Goal: Task Accomplishment & Management: Complete application form

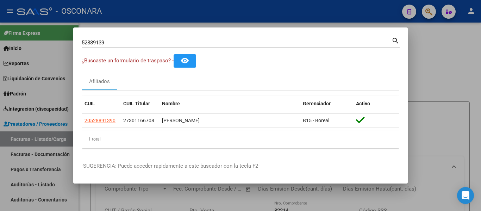
click at [131, 18] on div at bounding box center [240, 105] width 481 height 211
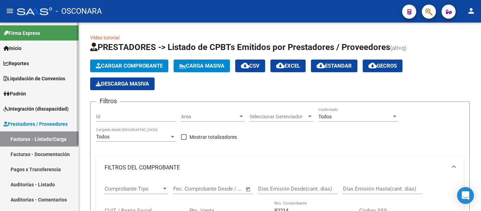
click at [22, 142] on link "Facturas - Listado/Carga" at bounding box center [39, 138] width 79 height 15
click at [134, 68] on span "Cargar Comprobante" at bounding box center [129, 66] width 67 height 6
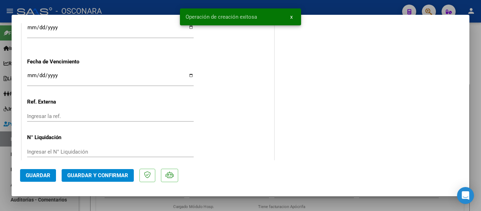
scroll to position [458, 0]
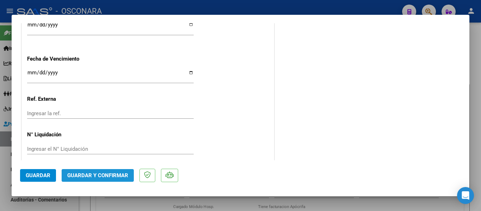
click at [107, 172] on button "Guardar y Confirmar" at bounding box center [98, 175] width 72 height 13
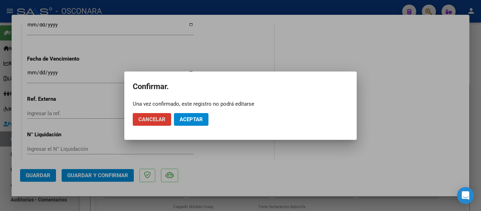
click at [185, 119] on span "Aceptar" at bounding box center [191, 119] width 23 height 6
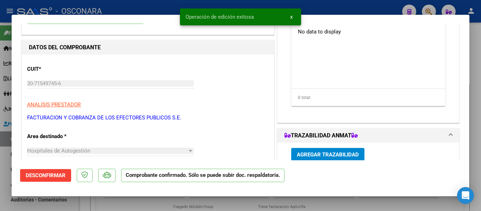
scroll to position [0, 0]
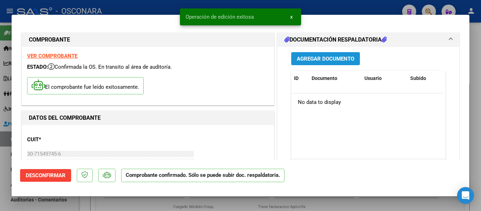
click at [338, 62] on span "Agregar Documento" at bounding box center [325, 59] width 57 height 6
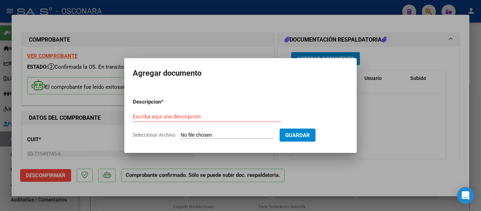
type input "C:\fakepath\FACB2 0001-00082214 Anexo.pdf"
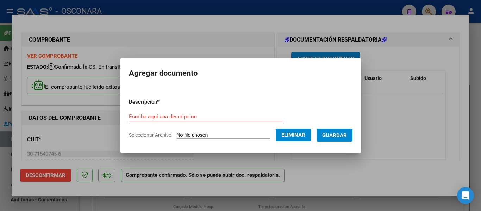
click at [166, 110] on form "Descripcion * Escriba aquí una descripcion Seleccionar Archivo Eliminar Guardar" at bounding box center [241, 118] width 224 height 51
click at [166, 113] on div "Escriba aquí una descripcion" at bounding box center [206, 116] width 154 height 11
click at [165, 115] on input "Escriba aquí una descripcion" at bounding box center [206, 116] width 154 height 6
drag, startPoint x: 165, startPoint y: 116, endPoint x: 58, endPoint y: 102, distance: 108.0
click at [58, 102] on div "COMPROBANTE VER COMPROBANTE ESTADO: Confirmada la OS. En transito al área de au…" at bounding box center [240, 105] width 481 height 211
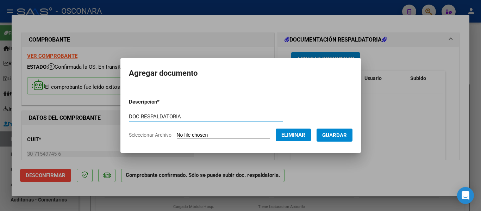
type input "DOC RESPALDATORIA"
drag, startPoint x: 321, startPoint y: 120, endPoint x: 335, endPoint y: 135, distance: 19.7
click at [321, 120] on form "Descripcion * DOC RESPALDATORIA Escriba aquí una descripcion Seleccionar Archiv…" at bounding box center [241, 118] width 224 height 51
click at [338, 136] on span "Guardar" at bounding box center [334, 135] width 25 height 6
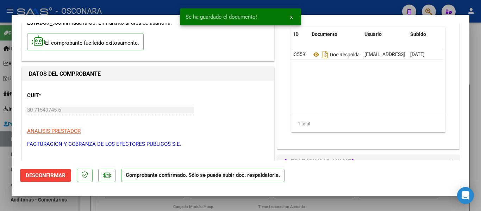
scroll to position [106, 0]
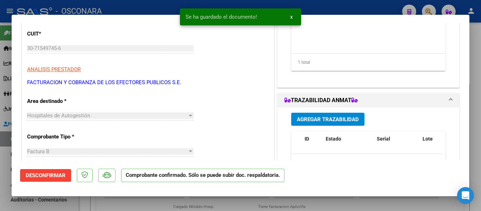
click at [0, 141] on div at bounding box center [240, 105] width 481 height 211
type input "$ 0,00"
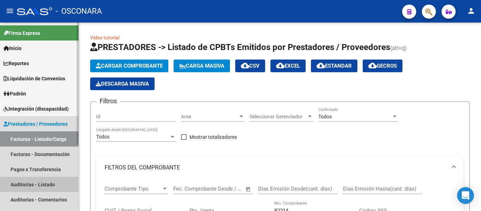
click at [35, 182] on link "Auditorías - Listado" at bounding box center [39, 184] width 79 height 15
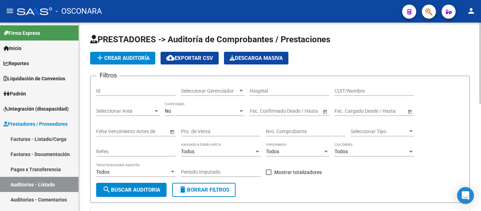
click at [141, 54] on button "add Crear Auditoría" at bounding box center [122, 58] width 65 height 13
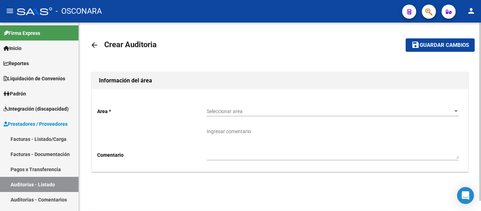
click at [249, 114] on div "Seleccionar area Seleccionar area" at bounding box center [333, 109] width 252 height 14
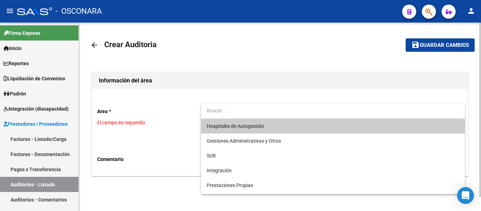
click at [221, 131] on span "Hospitales de Autogestión" at bounding box center [333, 126] width 252 height 15
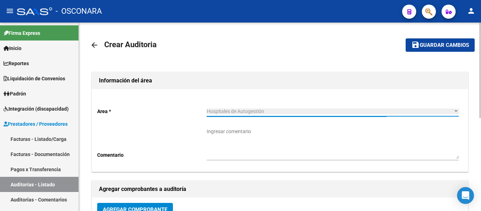
click at [148, 210] on span "Agregar Comprobante" at bounding box center [135, 209] width 64 height 6
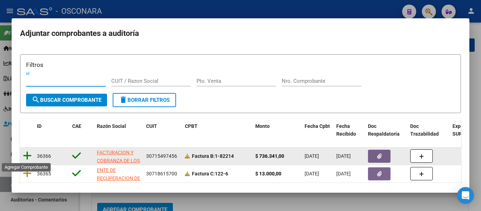
click at [30, 152] on icon at bounding box center [27, 156] width 9 height 10
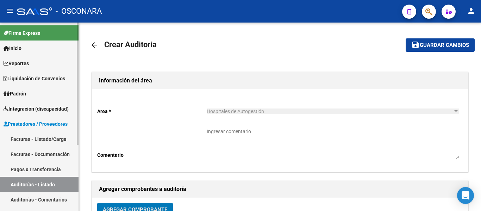
scroll to position [5, 0]
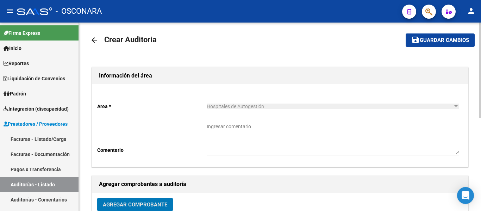
click at [422, 33] on mat-toolbar-row "save Guardar cambios" at bounding box center [434, 40] width 81 height 23
click at [429, 43] on span "Guardar cambios" at bounding box center [444, 40] width 49 height 6
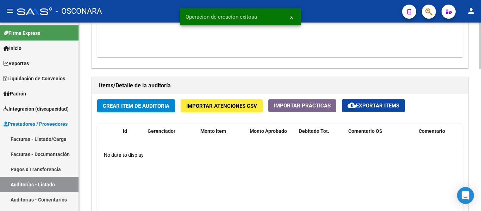
scroll to position [458, 0]
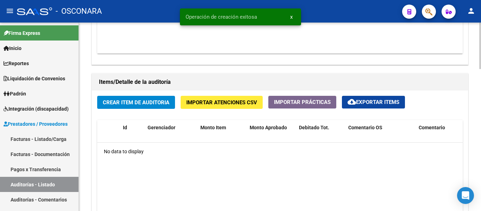
click at [120, 103] on span "Crear Item de Auditoria" at bounding box center [136, 102] width 67 height 6
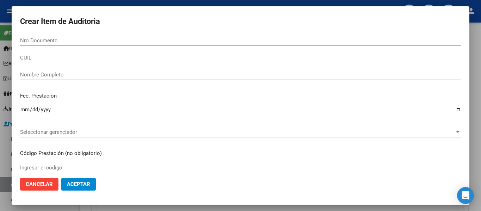
drag, startPoint x: 32, startPoint y: 37, endPoint x: 31, endPoint y: 44, distance: 7.8
click at [31, 44] on div "Nro Documento" at bounding box center [240, 40] width 441 height 11
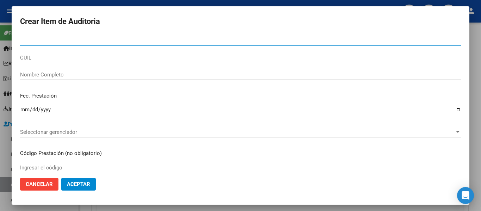
paste input "22745017"
type input "22745017"
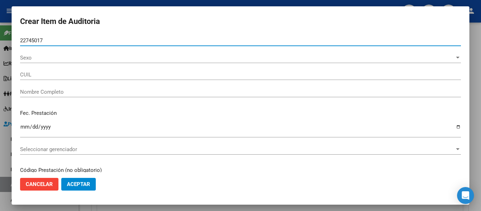
type input "27227450172"
type input "[PERSON_NAME]"
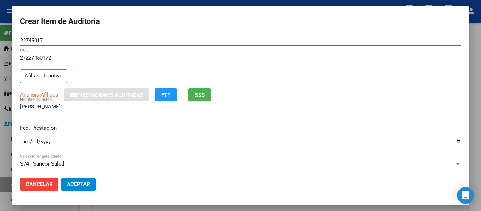
type input "22745017"
click at [206, 93] on button "SSS" at bounding box center [199, 94] width 23 height 13
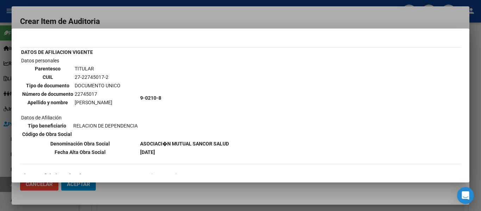
scroll to position [29, 0]
click at [187, 19] on div at bounding box center [240, 105] width 481 height 211
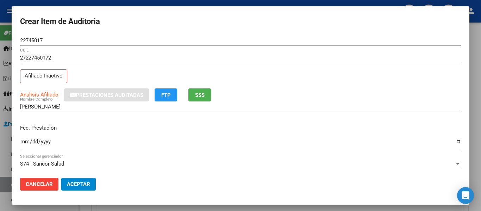
click at [24, 141] on input "Ingresar la fecha" at bounding box center [240, 144] width 441 height 11
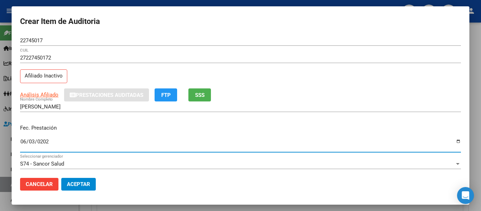
type input "[DATE]"
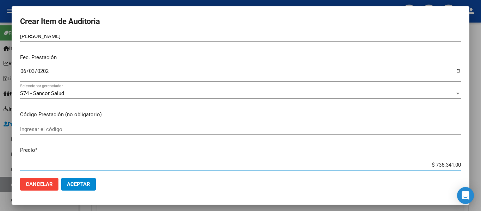
scroll to position [75, 0]
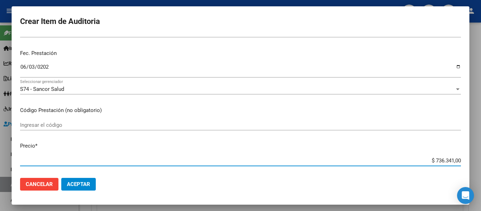
drag, startPoint x: 431, startPoint y: 166, endPoint x: 481, endPoint y: 164, distance: 50.1
click at [481, 164] on div "Crear Item de Auditoria 22745017 Nro Documento 27227450172 CUIL Afiliado Inacti…" at bounding box center [240, 105] width 481 height 211
type input "$ 0,03"
type input "$ 0,31"
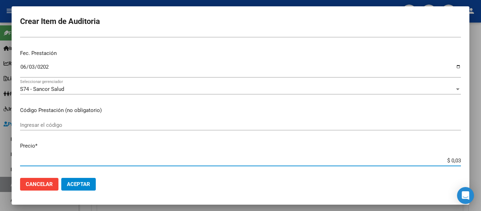
type input "$ 0,31"
type input "$ 3,18"
type input "$ 31,88"
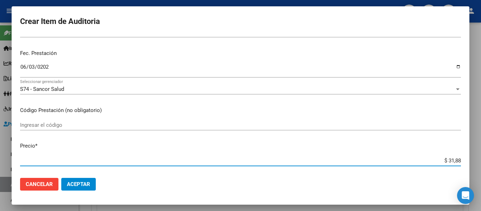
type input "$ 318,80"
type input "$ 3.188,00"
type input "$ 31.880,00"
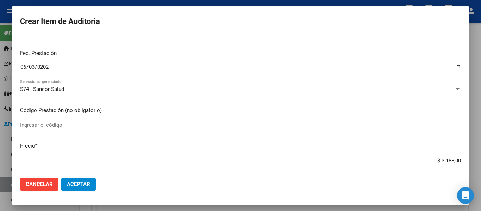
type input "$ 31.880,00"
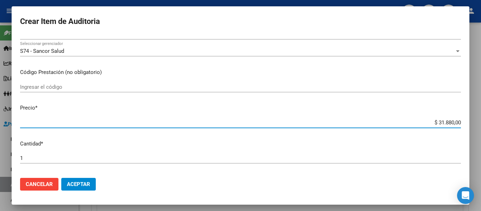
scroll to position [180, 0]
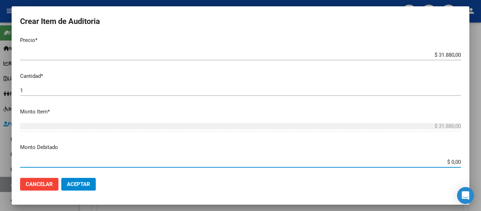
drag, startPoint x: 446, startPoint y: 162, endPoint x: 481, endPoint y: 160, distance: 35.3
click at [481, 160] on div "Crear Item de Auditoria 22745017 Nro Documento 27227450172 CUIL Afiliado Inacti…" at bounding box center [240, 105] width 481 height 211
type input "$ 31.880,00"
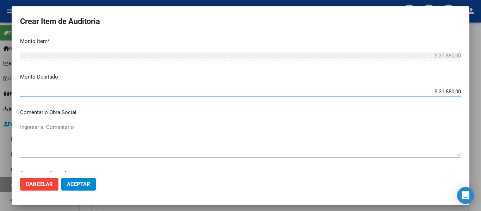
scroll to position [286, 0]
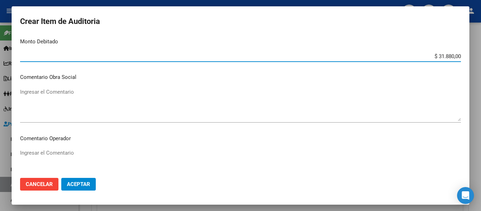
click at [82, 95] on textarea "Ingresar el Comentario" at bounding box center [240, 104] width 441 height 33
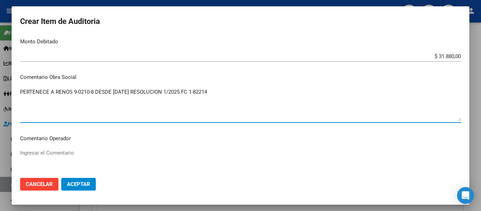
drag, startPoint x: 216, startPoint y: 91, endPoint x: 122, endPoint y: 94, distance: 94.1
click at [101, 90] on textarea "PERTENECE A RENOS 9-0210-8 DESDE [DATE] RESOLUCION 1/2025 FC 1-82214" at bounding box center [240, 104] width 441 height 33
click at [225, 91] on textarea "PERTENECE A RENOS 9-0210-8 DESDE [DATE] RESOLUCION 1/2025 FC 1-82214" at bounding box center [240, 104] width 441 height 33
drag, startPoint x: 223, startPoint y: 88, endPoint x: 6, endPoint y: 73, distance: 217.8
click at [6, 73] on div "Crear Item de Auditoria 22745017 Nro Documento 27227450172 CUIL Afiliado Inacti…" at bounding box center [240, 105] width 481 height 211
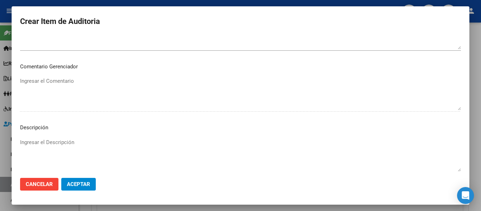
scroll to position [497, 0]
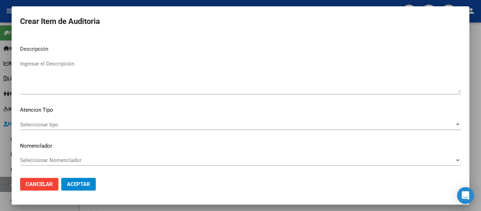
type textarea "PERTENECE A RENOS 9-0210-8 DESDE [DATE] RESOLUCION 1/2025 FC 1-82214"
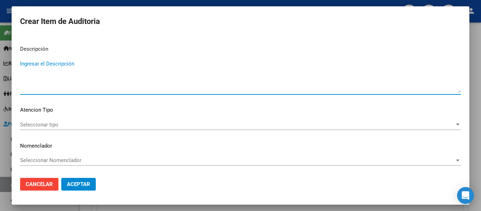
paste textarea "PERTENECE A RENOS 9-0210-8 DESDE [DATE] RESOLUCION 1/2025 FC 1-82214"
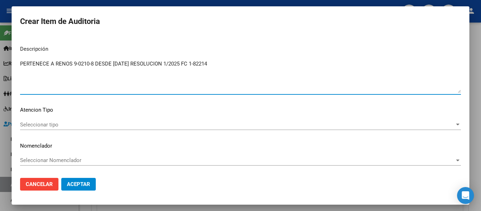
type textarea "PERTENECE A RENOS 9-0210-8 DESDE [DATE] RESOLUCION 1/2025 FC 1-82214"
click at [61, 125] on span "Seleccionar tipo" at bounding box center [237, 125] width 435 height 6
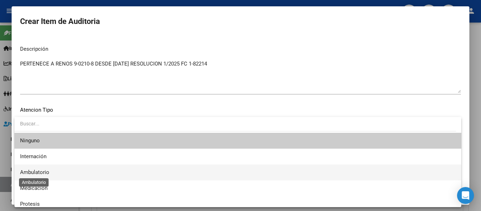
click at [45, 170] on span "Ambulatorio" at bounding box center [34, 172] width 29 height 6
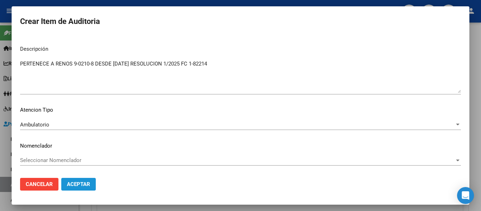
click at [83, 179] on button "Aceptar" at bounding box center [78, 184] width 35 height 13
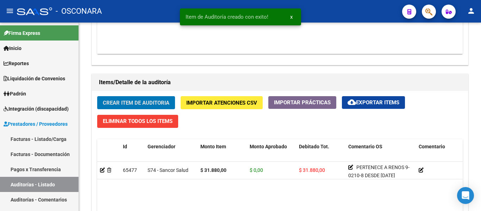
scroll to position [458, 0]
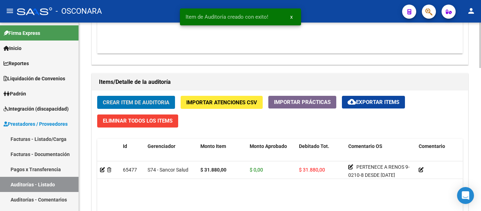
click at [141, 108] on button "Crear Item de Auditoria" at bounding box center [136, 102] width 78 height 13
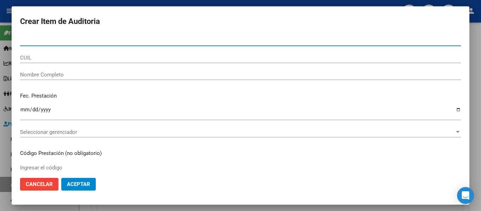
paste input "29382530"
type input "29382530"
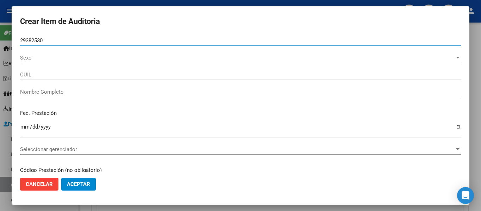
type input "27293825306"
type input "[PERSON_NAME]"
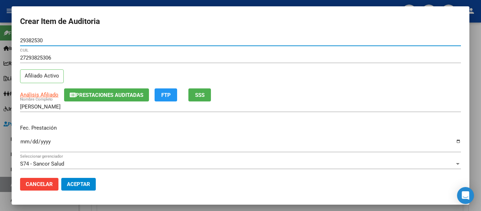
type input "29382530"
click at [204, 95] on span "SSS" at bounding box center [200, 95] width 10 height 6
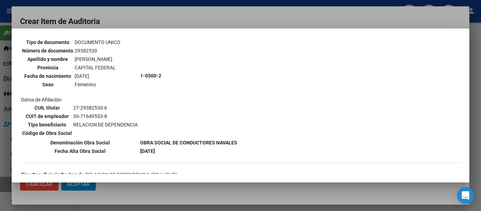
scroll to position [70, 0]
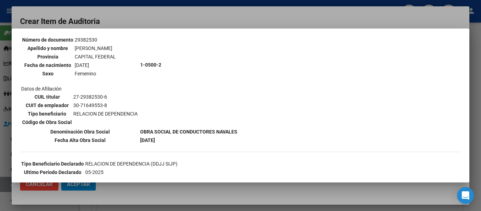
click at [175, 17] on div at bounding box center [240, 105] width 481 height 211
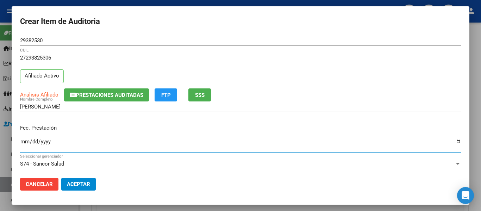
click at [26, 139] on input "Ingresar la fecha" at bounding box center [240, 144] width 441 height 11
type input "[DATE]"
click at [94, 99] on button "Prestaciones Auditadas" at bounding box center [106, 94] width 85 height 13
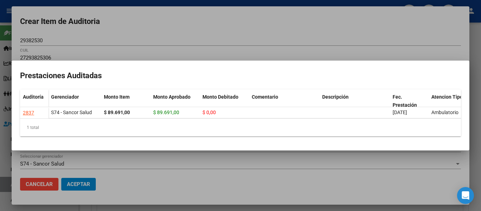
click at [276, 37] on div at bounding box center [240, 105] width 481 height 211
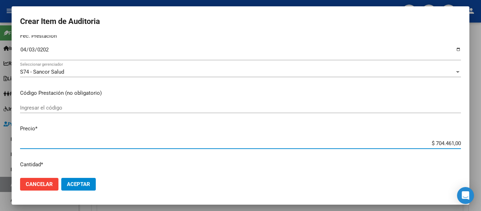
drag, startPoint x: 429, startPoint y: 164, endPoint x: 481, endPoint y: 172, distance: 52.7
click at [481, 171] on div "Crear Item de Auditoria 29382530 Nro Documento 27293825306 CUIL Afiliado Activo…" at bounding box center [240, 105] width 481 height 211
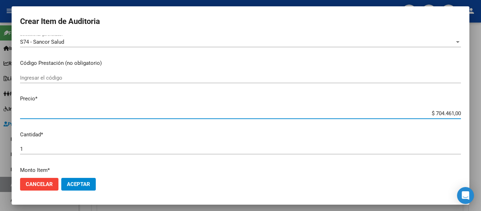
type input "$ 0,06"
type input "$ 0,63"
type input "$ 6,30"
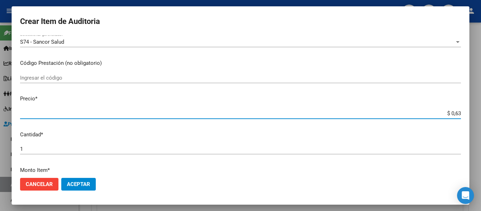
type input "$ 6,30"
type input "$ 63,02"
type input "$ 630,26"
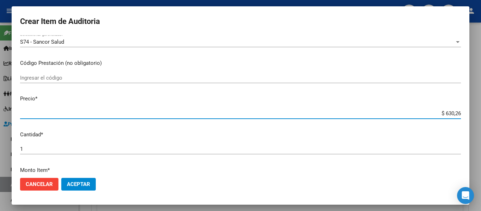
type input "$ 6.302,60"
type input "$ 63.026,00"
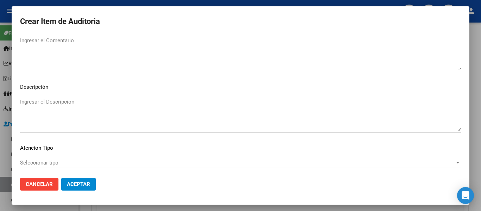
scroll to position [497, 0]
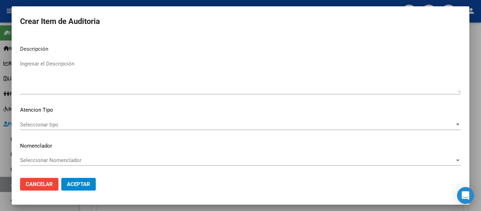
drag, startPoint x: 63, startPoint y: 77, endPoint x: 58, endPoint y: 77, distance: 4.2
click at [63, 76] on textarea "Ingresar el Descripción" at bounding box center [240, 76] width 441 height 33
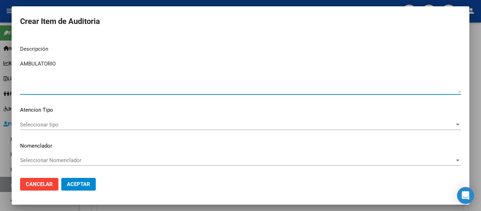
type textarea "AMBULATORIO"
click at [41, 122] on span "Seleccionar tipo" at bounding box center [237, 125] width 435 height 6
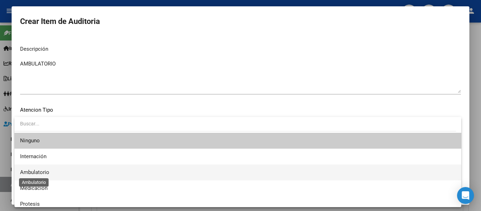
click at [37, 173] on span "Ambulatorio" at bounding box center [34, 172] width 29 height 6
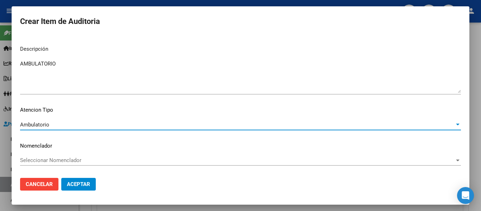
click at [77, 183] on span "Aceptar" at bounding box center [78, 184] width 23 height 6
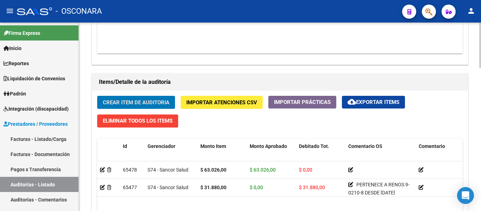
click at [116, 105] on span "Crear Item de Auditoria" at bounding box center [136, 102] width 67 height 6
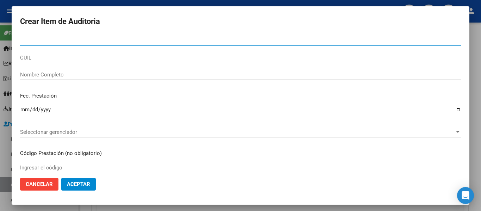
paste input "50036021"
type input "50036021"
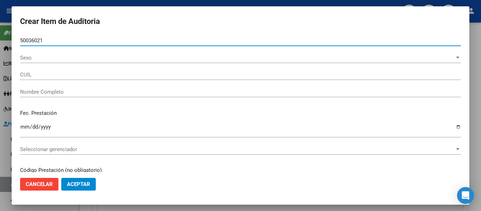
type input "20500360217"
type input "[PERSON_NAME] -"
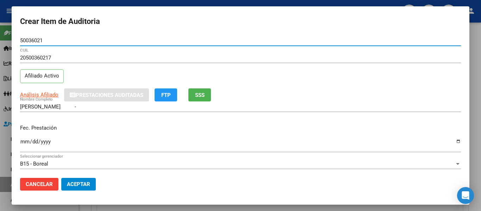
type input "50036021"
click at [199, 91] on button "SSS" at bounding box center [199, 94] width 23 height 13
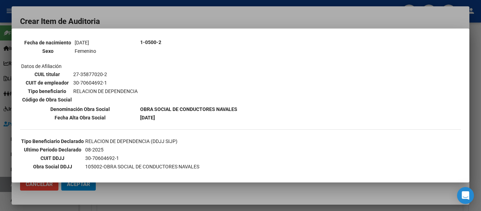
scroll to position [106, 0]
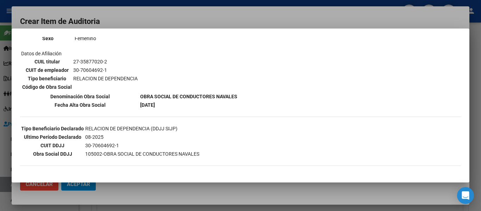
click at [203, 20] on div at bounding box center [240, 105] width 481 height 211
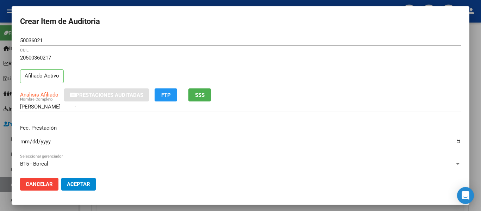
click at [21, 141] on input "Ingresar la fecha" at bounding box center [240, 144] width 441 height 11
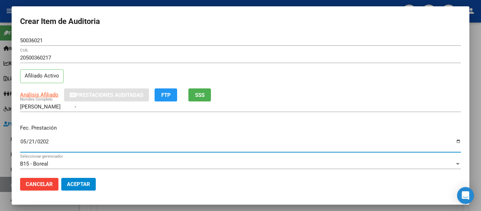
type input "[DATE]"
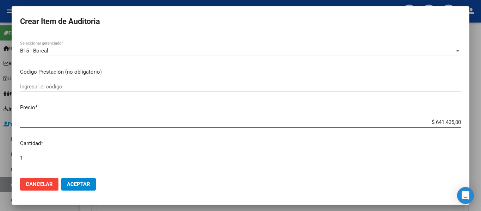
scroll to position [237, 0]
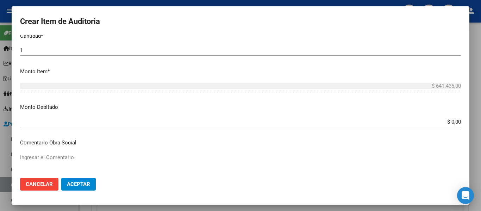
drag, startPoint x: 430, startPoint y: 166, endPoint x: 481, endPoint y: 179, distance: 52.6
click at [481, 179] on div "Crear Item de Auditoria 50036021 Nro Documento 20500360217 CUIL Afiliado Activo…" at bounding box center [240, 105] width 481 height 211
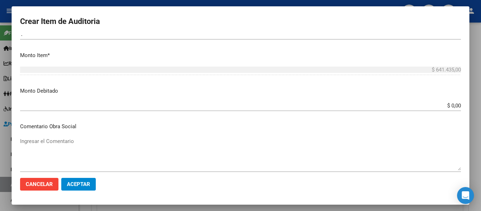
type input "$ 0,01"
type input "$ 0,17"
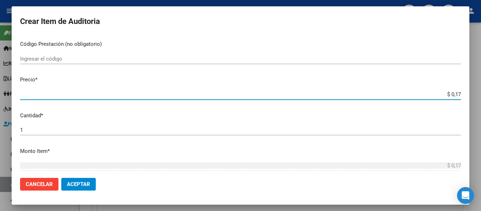
scroll to position [131, 0]
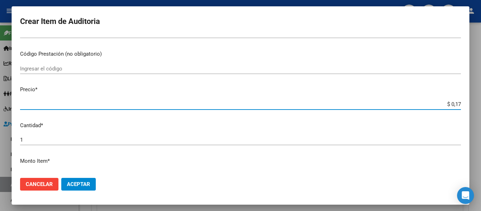
type input "$ 1,77"
type input "$ 17,71"
type input "$ 177,15"
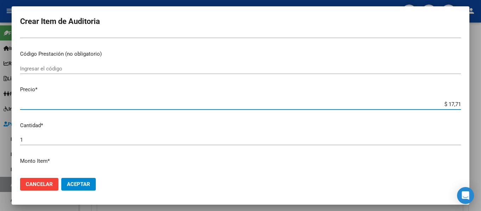
type input "$ 177,15"
type input "$ 1.771,50"
type input "$ 17.715,00"
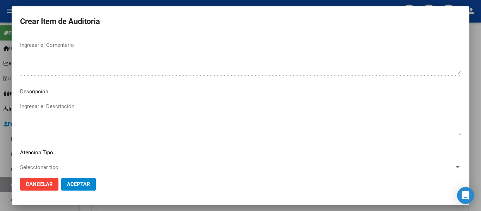
scroll to position [497, 0]
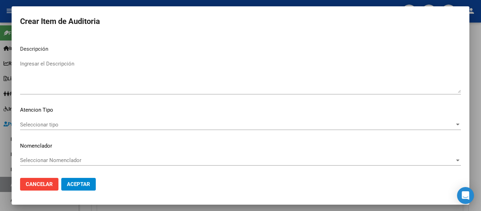
click at [111, 77] on textarea "Ingresar el Descripción" at bounding box center [240, 76] width 441 height 33
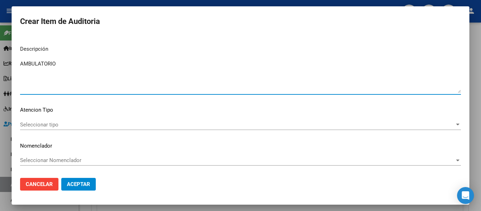
type textarea "AMBULATORIO"
click at [37, 125] on span "Seleccionar tipo" at bounding box center [237, 125] width 435 height 6
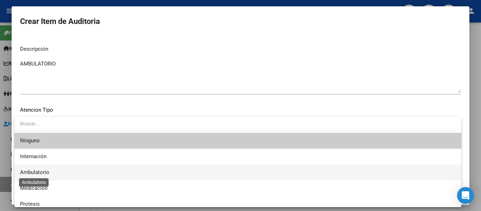
drag, startPoint x: 30, startPoint y: 175, endPoint x: 42, endPoint y: 174, distance: 11.6
click at [30, 175] on span "Ambulatorio" at bounding box center [34, 172] width 29 height 6
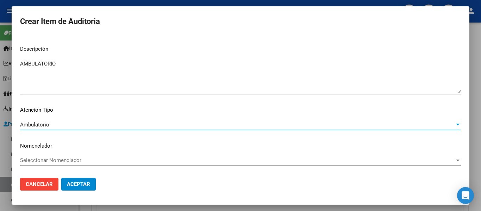
click at [74, 180] on button "Aceptar" at bounding box center [78, 184] width 35 height 13
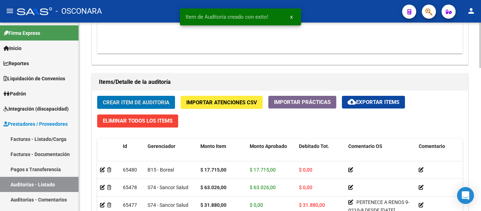
click at [153, 104] on span "Crear Item de Auditoria" at bounding box center [136, 102] width 67 height 6
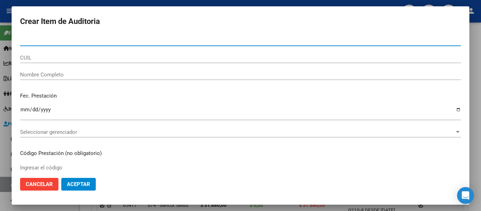
paste input "12597685"
type input "12597685"
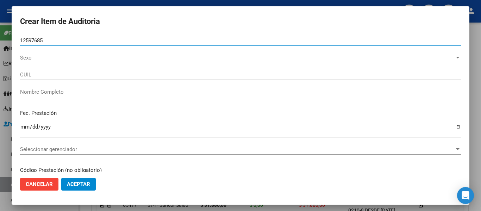
type input "23125976859"
type input "[PERSON_NAME]"
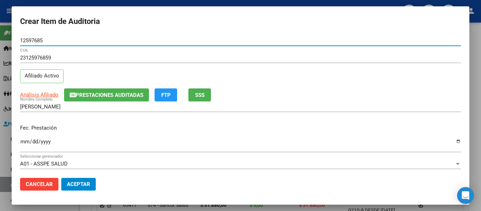
type input "12597685"
click at [201, 93] on span "SSS" at bounding box center [200, 95] width 10 height 6
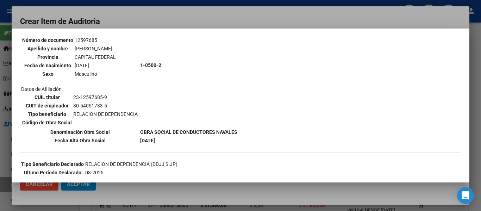
scroll to position [70, 0]
click at [194, 15] on div at bounding box center [240, 105] width 481 height 211
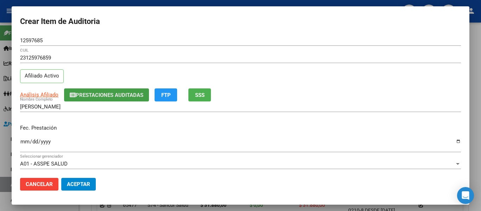
click at [111, 94] on span "Prestaciones Auditadas" at bounding box center [110, 95] width 68 height 6
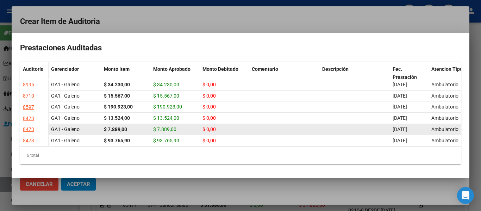
scroll to position [36, 0]
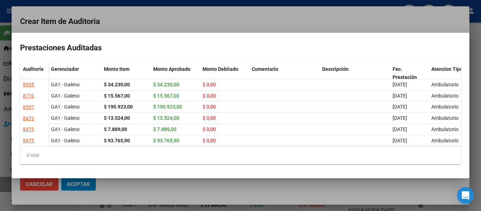
click at [256, 13] on div at bounding box center [240, 105] width 481 height 211
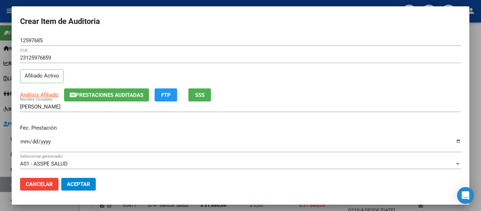
click at [25, 139] on input "Ingresar la fecha" at bounding box center [240, 144] width 441 height 11
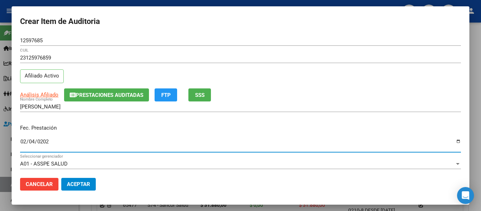
type input "[DATE]"
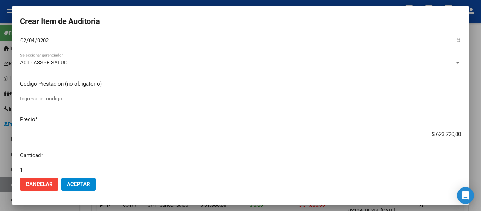
scroll to position [106, 0]
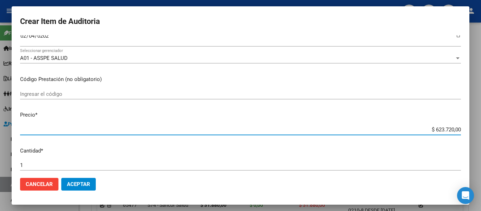
drag, startPoint x: 429, startPoint y: 130, endPoint x: 481, endPoint y: 136, distance: 51.8
click at [481, 136] on div "Crear Item de Auditoria 12597685 Nro Documento 23125976859 CUIL Afiliado Activo…" at bounding box center [240, 105] width 481 height 211
type input "$ 0,03"
type input "$ 0,38"
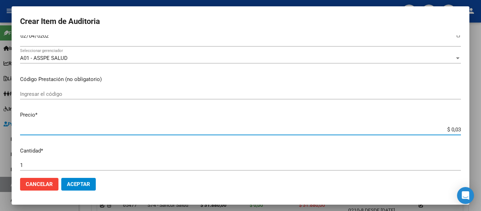
type input "$ 0,38"
type input "$ 3,89"
type input "$ 38,90"
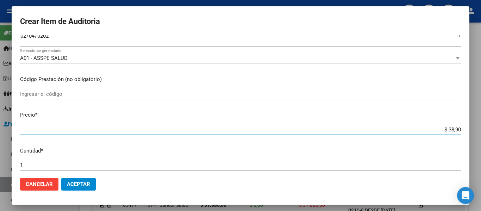
type input "$ 389,01"
type input "$ 3.890,10"
type input "$ 38.901,00"
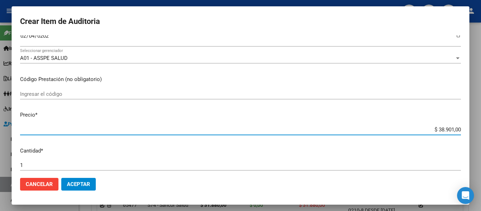
type input "$ 38.901,00"
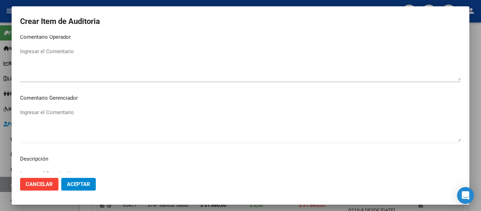
scroll to position [497, 0]
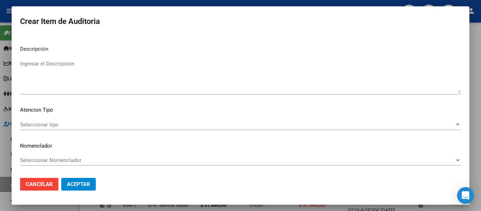
click at [92, 108] on p "Atencion Tipo" at bounding box center [240, 110] width 441 height 8
click at [85, 77] on textarea "Ingresar el Descripción" at bounding box center [240, 76] width 441 height 33
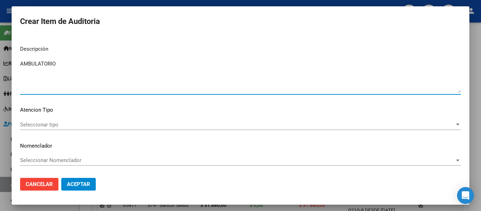
type textarea "AMBULATORIO"
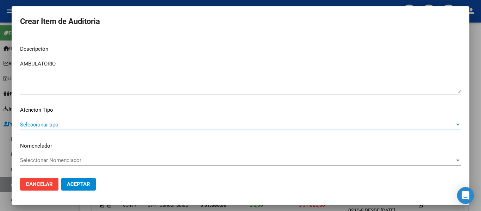
click at [35, 124] on span "Seleccionar tipo" at bounding box center [237, 125] width 435 height 6
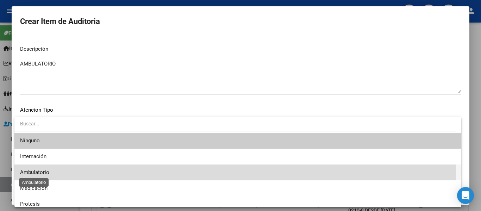
click at [25, 172] on span "Ambulatorio" at bounding box center [34, 172] width 29 height 6
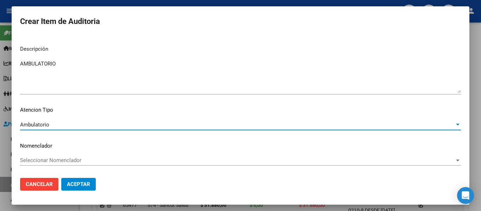
click at [80, 182] on span "Aceptar" at bounding box center [78, 184] width 23 height 6
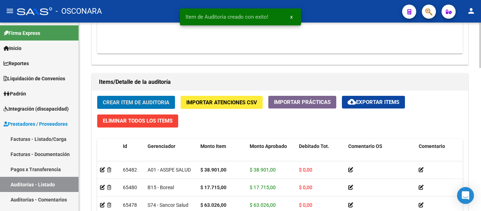
click at [144, 102] on span "Crear Item de Auditoria" at bounding box center [136, 102] width 67 height 6
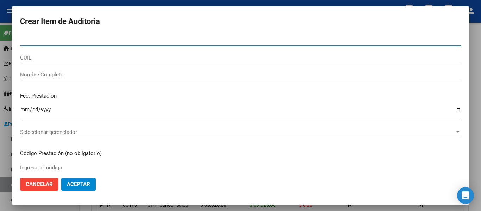
paste input "59604013"
type input "59604013"
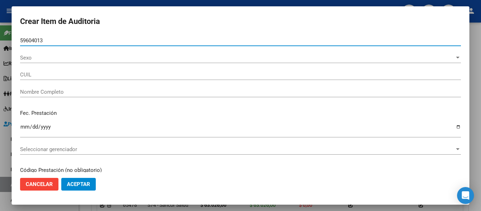
type input "27596040131"
type input "[PERSON_NAME]"
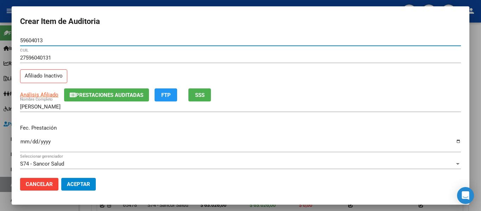
type input "59604013"
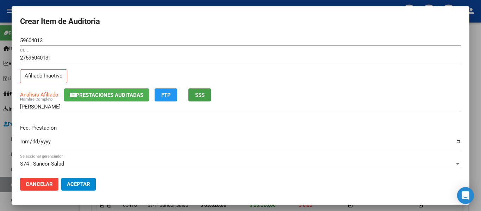
click at [200, 97] on span "SSS" at bounding box center [200, 95] width 10 height 6
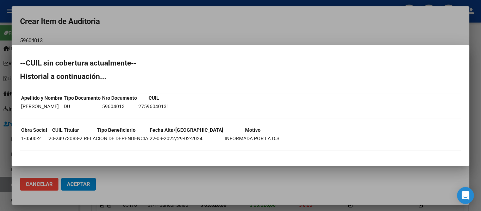
click at [235, 37] on div at bounding box center [240, 105] width 481 height 211
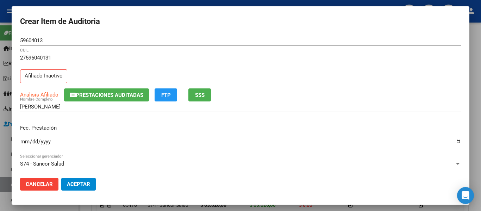
click at [26, 142] on input "Ingresar la fecha" at bounding box center [240, 144] width 441 height 11
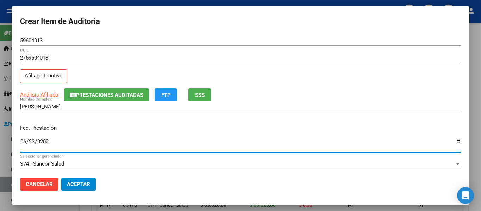
type input "[DATE]"
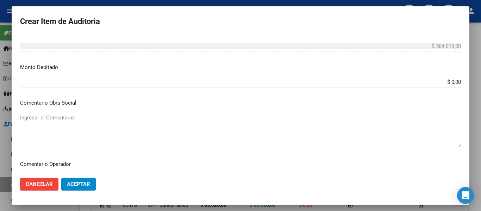
scroll to position [282, 0]
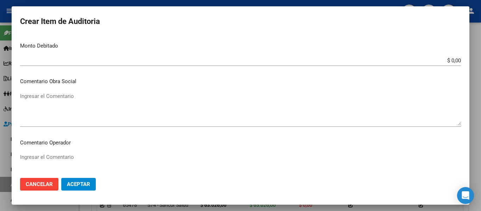
click at [84, 112] on textarea "Ingresar el Comentario" at bounding box center [240, 108] width 441 height 33
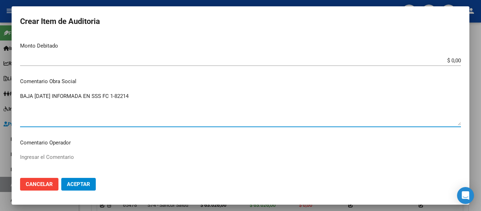
drag, startPoint x: 146, startPoint y: 93, endPoint x: 0, endPoint y: 97, distance: 146.2
click at [0, 97] on div "Crear Item de Auditoria 59604013 Nro Documento 27596040131 CUIL Afiliado Inacti…" at bounding box center [240, 105] width 481 height 211
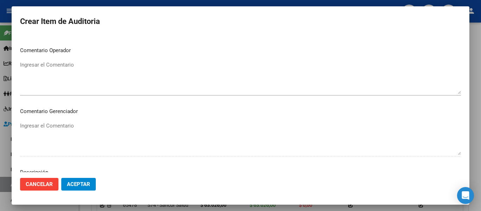
scroll to position [493, 0]
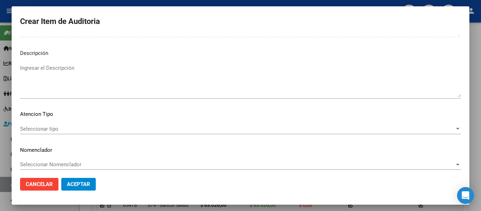
type textarea "BAJA [DATE] INFORMADA EN SSS FC 1-82214"
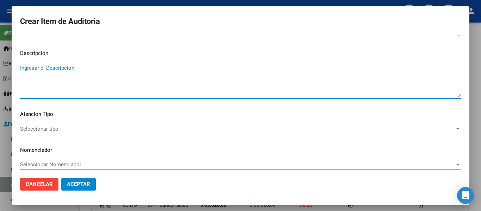
paste textarea "BAJA [DATE] INFORMADA EN SSS FC 1-82214"
type textarea "BAJA [DATE] INFORMADA EN SSS FC 1-82214"
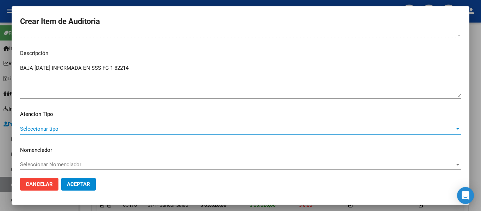
click at [45, 130] on span "Seleccionar tipo" at bounding box center [237, 129] width 435 height 6
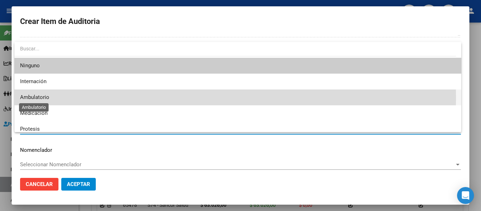
click at [32, 98] on span "Ambulatorio" at bounding box center [34, 97] width 29 height 6
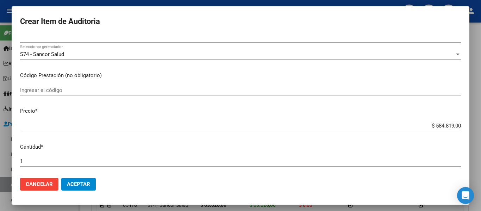
scroll to position [106, 0]
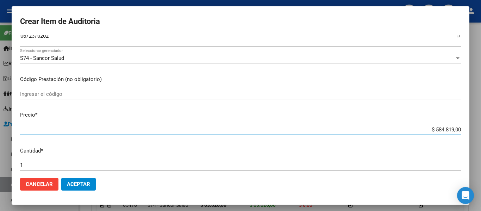
drag, startPoint x: 430, startPoint y: 130, endPoint x: 481, endPoint y: 128, distance: 51.1
click at [481, 128] on div "Crear Item de Auditoria 59604013 Nro Documento 27596040131 CUIL Afiliado Inacti…" at bounding box center [240, 105] width 481 height 211
type input "$ 0,01"
type input "$ 0,17"
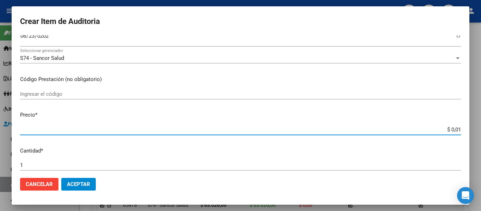
type input "$ 0,17"
type input "$ 1,72"
type input "$ 17,28"
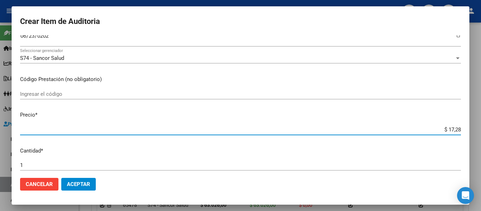
type input "$ 172,83"
type input "$ 1.728,30"
type input "$ 17.283,00"
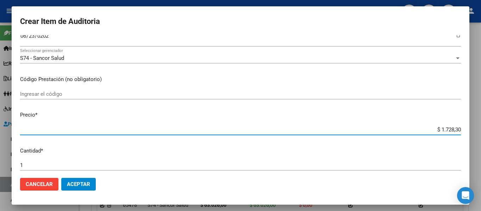
type input "$ 17.283,00"
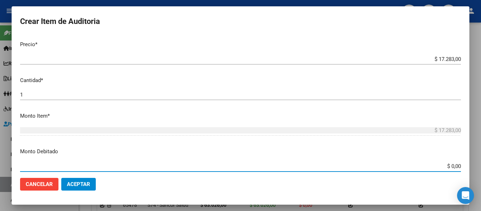
scroll to position [188, 0]
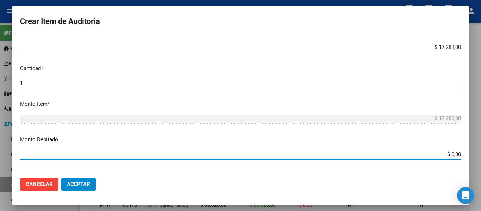
drag, startPoint x: 446, startPoint y: 166, endPoint x: 467, endPoint y: 165, distance: 21.5
click at [467, 165] on mat-dialog-content "59604013 Nro Documento 27596040131 CUIL Afiliado Inactivo Análisis Afiliado Pre…" at bounding box center [241, 103] width 458 height 137
type input "$ 17.283,00"
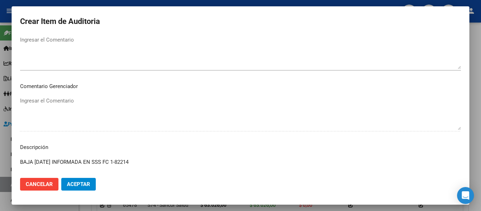
scroll to position [497, 0]
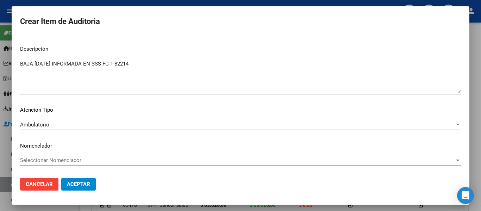
click at [74, 184] on span "Aceptar" at bounding box center [78, 184] width 23 height 6
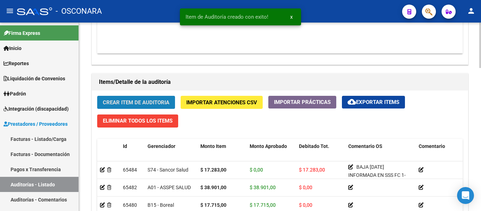
click at [139, 98] on button "Crear Item de Auditoria" at bounding box center [136, 102] width 78 height 13
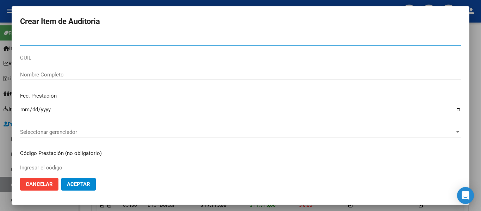
paste input "16497432"
type input "16497432"
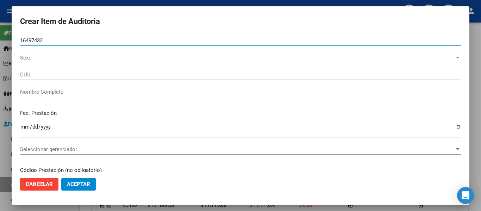
type input "20164974325"
type input "[PERSON_NAME] [PERSON_NAME]"
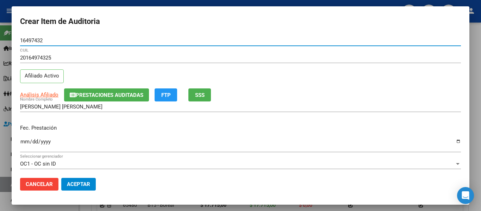
type input "16497432"
click at [199, 95] on span "SSS" at bounding box center [200, 95] width 10 height 6
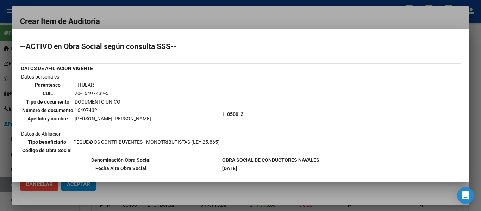
click at [180, 24] on div at bounding box center [240, 105] width 481 height 211
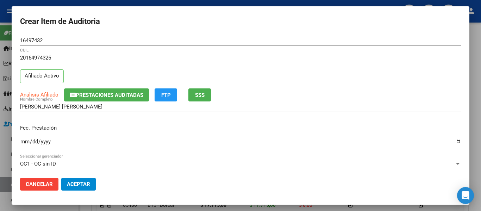
click at [24, 141] on input "Ingresar la fecha" at bounding box center [240, 144] width 441 height 11
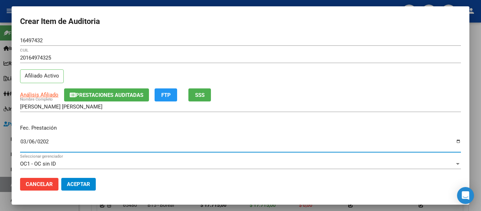
type input "[DATE]"
click at [142, 96] on span "Prestaciones Auditadas" at bounding box center [110, 95] width 68 height 6
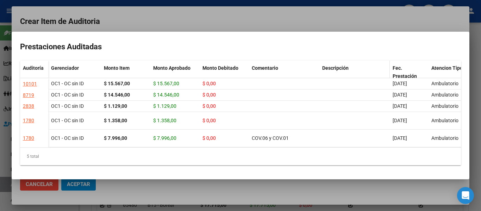
scroll to position [18, 0]
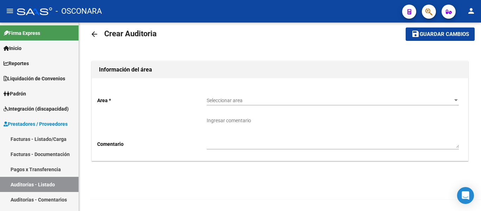
scroll to position [11, 0]
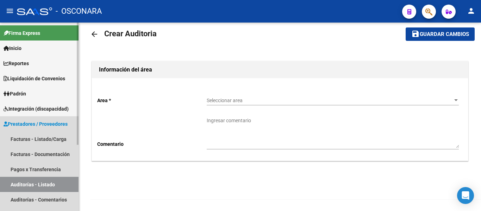
click at [32, 183] on link "Auditorías - Listado" at bounding box center [39, 184] width 79 height 15
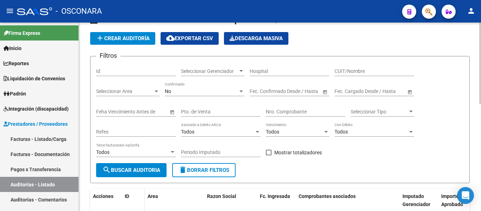
scroll to position [1, 0]
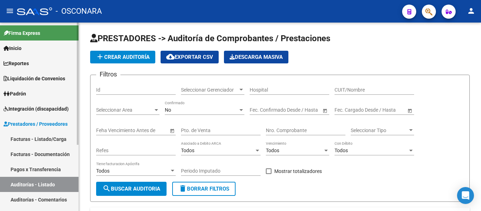
click at [29, 137] on link "Facturas - Listado/Carga" at bounding box center [39, 138] width 79 height 15
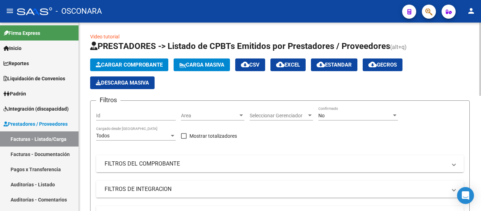
click at [194, 163] on mat-panel-title "FILTROS DEL COMPROBANTE" at bounding box center [276, 164] width 342 height 8
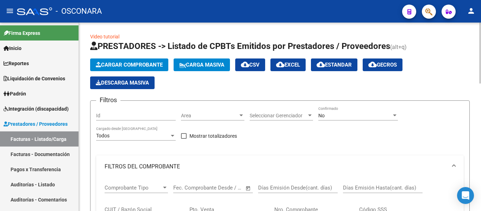
click at [219, 208] on input "Pto. Venta" at bounding box center [229, 209] width 80 height 6
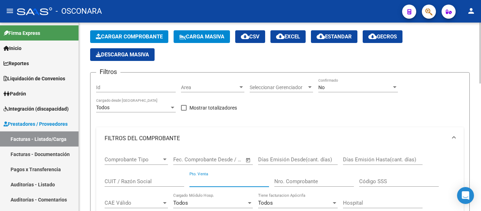
scroll to position [72, 0]
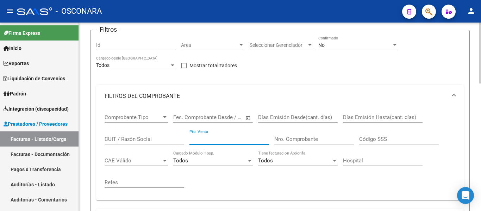
click at [287, 143] on div "Nro. Comprobante" at bounding box center [314, 136] width 80 height 15
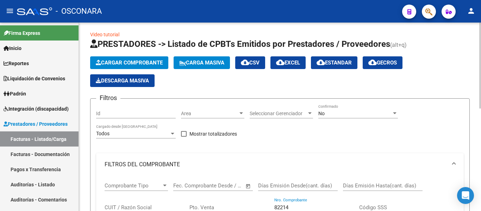
scroll to position [0, 0]
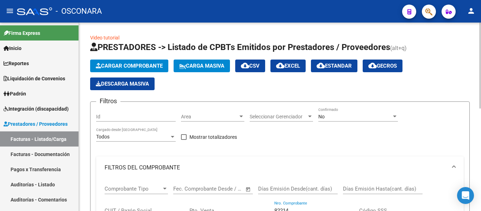
click at [331, 118] on div "No" at bounding box center [354, 117] width 73 height 6
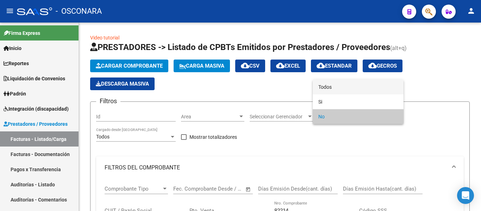
click at [326, 80] on span "Todos" at bounding box center [358, 87] width 80 height 15
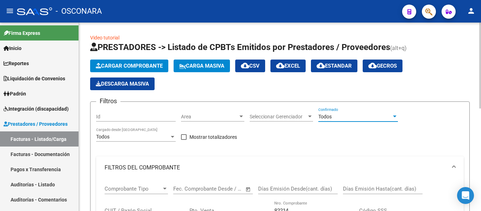
scroll to position [141, 0]
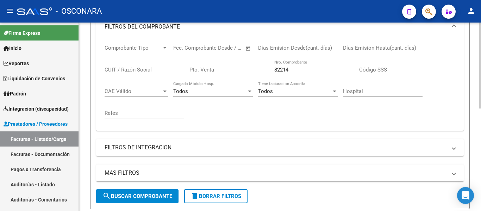
click at [291, 69] on input "82214" at bounding box center [314, 70] width 80 height 6
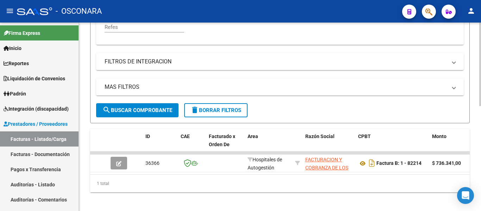
scroll to position [236, 0]
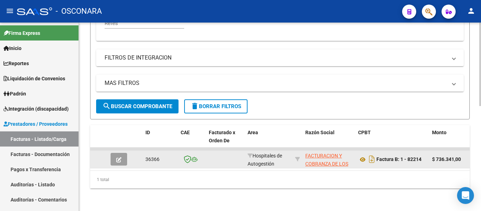
type input "82212"
click at [120, 157] on icon "button" at bounding box center [118, 159] width 5 height 5
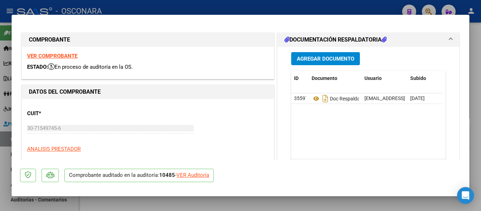
click at [195, 177] on div "VER Auditoría" at bounding box center [192, 175] width 33 height 8
type input "$ 0,00"
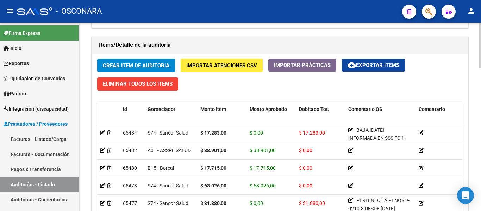
scroll to position [493, 0]
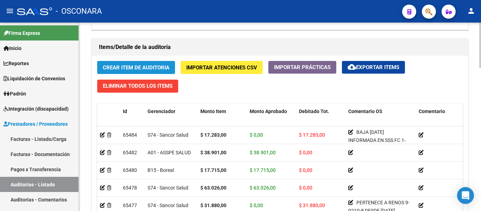
click at [134, 64] on button "Crear Item de Auditoria" at bounding box center [136, 67] width 78 height 13
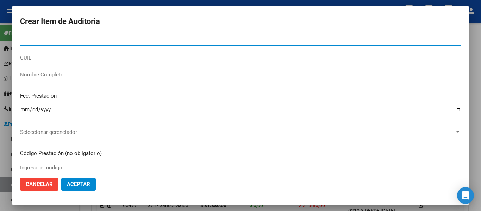
paste input "16497432"
type input "16497432"
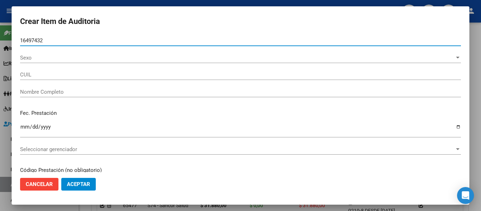
type input "20164974325"
type input "[PERSON_NAME] [PERSON_NAME]"
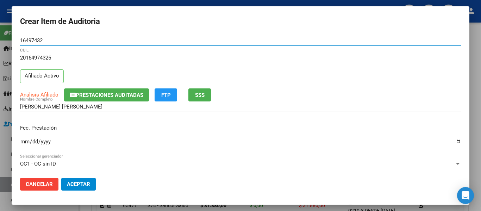
type input "16497432"
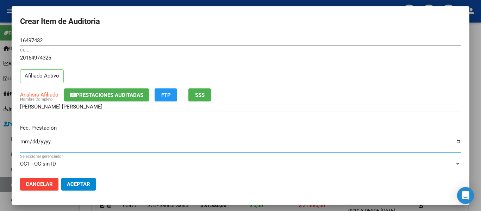
click at [25, 144] on input "Ingresar la fecha" at bounding box center [240, 144] width 441 height 11
type input "[DATE]"
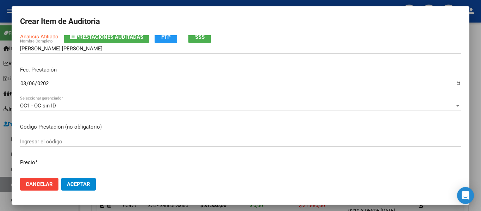
scroll to position [70, 0]
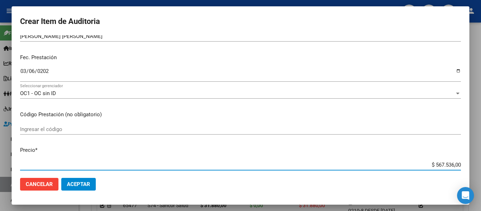
drag, startPoint x: 430, startPoint y: 166, endPoint x: 467, endPoint y: 157, distance: 38.3
click at [467, 157] on mat-dialog-content "16497432 Nro Documento 20164974325 CUIL Afiliado Activo Análisis Afiliado Prest…" at bounding box center [241, 103] width 458 height 137
type input "$ 0,04"
type input "$ 0,46"
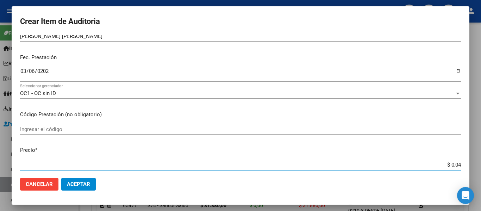
type input "$ 0,46"
type input "$ 4,65"
type input "$ 46,50"
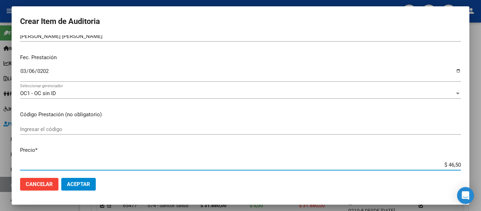
type input "$ 465,06"
type input "$ 4.650,60"
type input "$ 46.506,00"
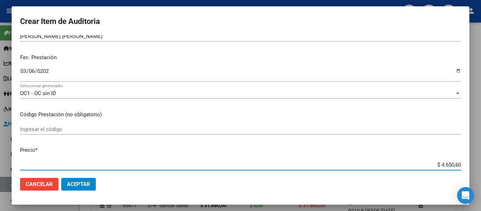
type input "$ 46.506,00"
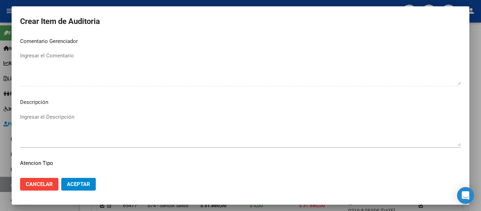
scroll to position [497, 0]
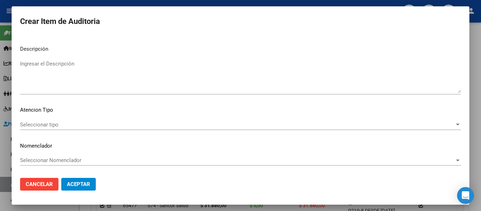
click at [86, 80] on textarea "Ingresar el Descripción" at bounding box center [240, 76] width 441 height 33
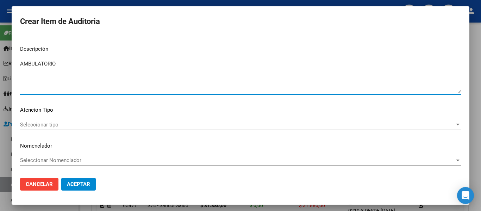
type textarea "AMBULATORIO"
click at [32, 121] on div "Seleccionar tipo Seleccionar tipo" at bounding box center [240, 124] width 441 height 11
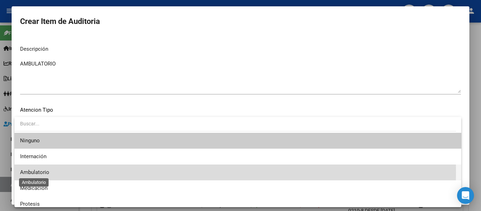
click at [39, 172] on span "Ambulatorio" at bounding box center [34, 172] width 29 height 6
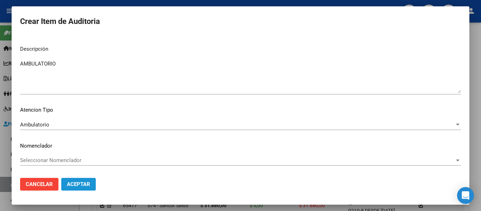
click at [75, 181] on span "Aceptar" at bounding box center [78, 184] width 23 height 6
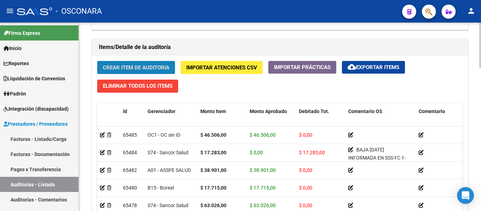
click at [125, 69] on span "Crear Item de Auditoria" at bounding box center [136, 67] width 67 height 6
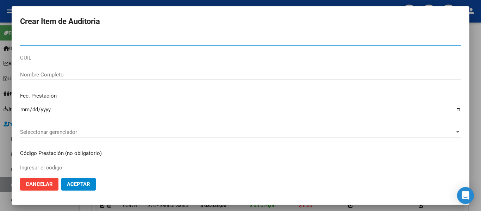
paste input "28459449"
type input "28459449"
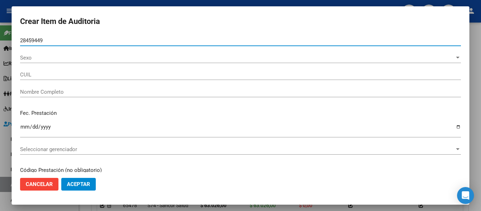
type input "20284594496"
type input "[PERSON_NAME] [PERSON_NAME]"
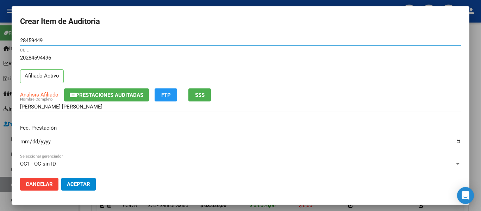
type input "28459449"
click at [194, 91] on button "SSS" at bounding box center [199, 94] width 23 height 13
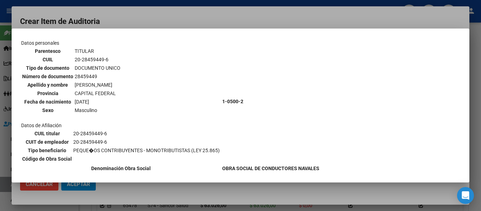
scroll to position [70, 0]
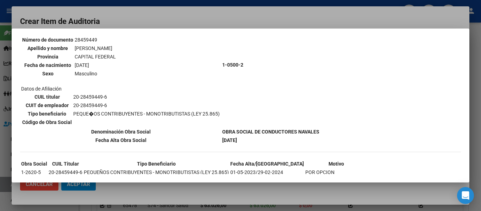
click at [205, 24] on div at bounding box center [240, 105] width 481 height 211
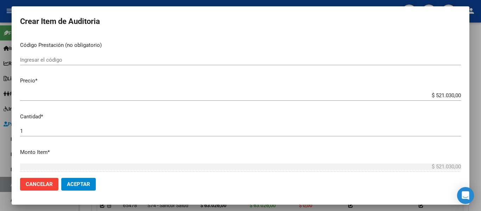
scroll to position [141, 0]
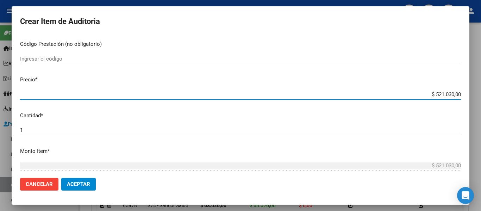
drag, startPoint x: 431, startPoint y: 93, endPoint x: 481, endPoint y: 93, distance: 49.3
click at [481, 93] on div "Crear Item de Auditoria 28459449 Nro Documento 20284594496 CUIL Afiliado Activo…" at bounding box center [240, 105] width 481 height 211
type input "$ 0,04"
type input "$ 0,47"
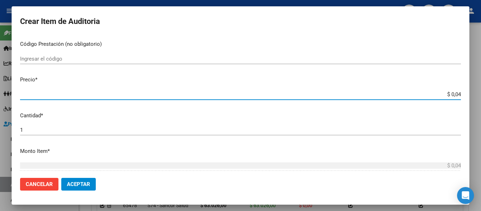
type input "$ 0,47"
type input "$ 4,79"
type input "$ 47,96"
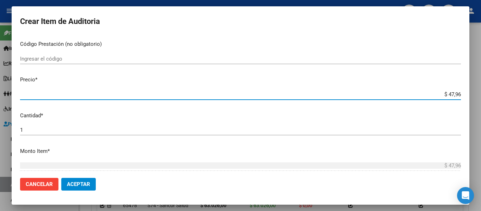
type input "$ 479,62"
type input "$ 4.796,20"
type input "$ 47.962,00"
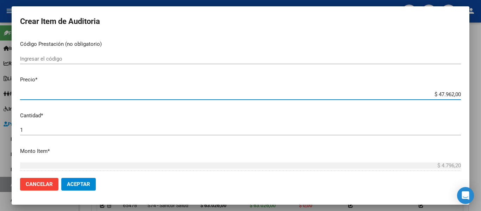
type input "$ 47.962,00"
type input "$ 479.620,00"
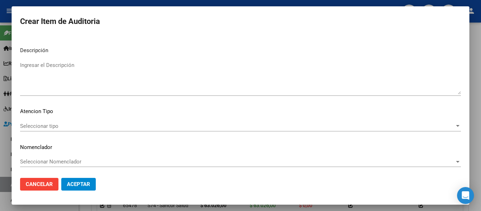
scroll to position [497, 0]
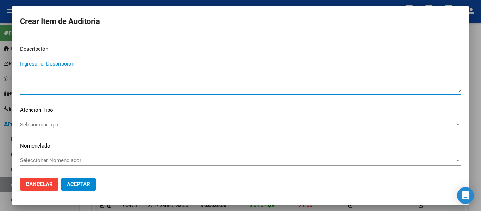
click at [139, 75] on textarea "Ingresar el Descripción" at bounding box center [240, 76] width 441 height 33
type textarea "AMBULATORIO"
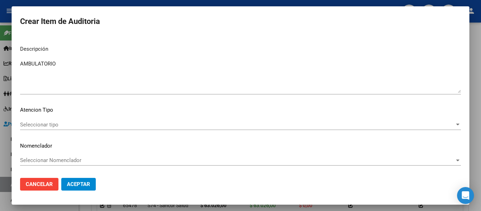
click at [59, 128] on div "Seleccionar tipo Seleccionar tipo" at bounding box center [240, 124] width 441 height 11
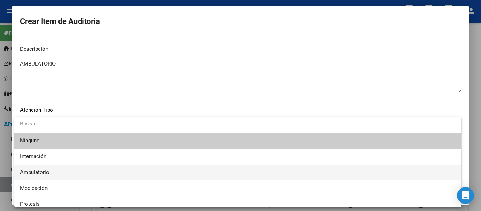
drag, startPoint x: 46, startPoint y: 170, endPoint x: 54, endPoint y: 176, distance: 10.4
click at [46, 171] on span "Ambulatorio" at bounding box center [34, 172] width 29 height 6
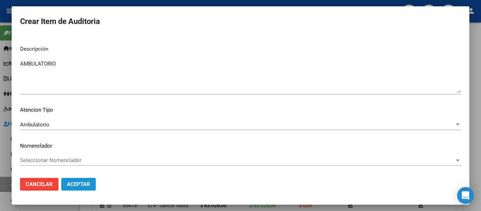
click at [91, 187] on button "Aceptar" at bounding box center [78, 184] width 35 height 13
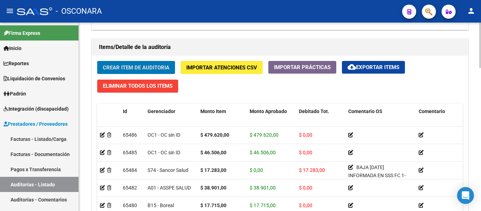
click at [140, 70] on span "Crear Item de Auditoria" at bounding box center [136, 67] width 67 height 6
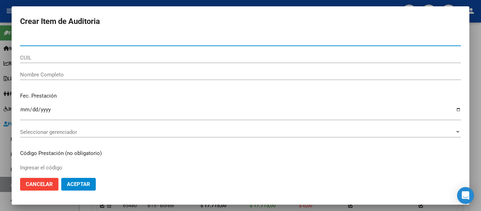
paste input "41454908"
type input "41454908"
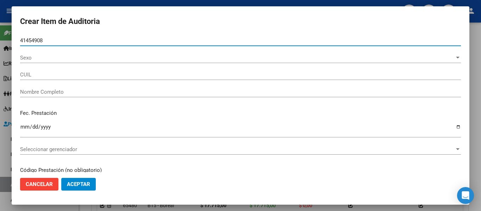
type input "27414549085"
type input "[PERSON_NAME]"
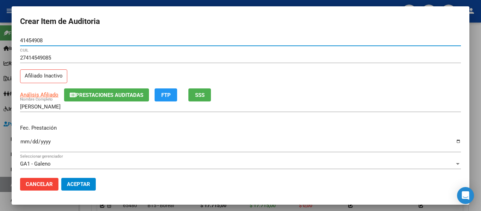
type input "41454908"
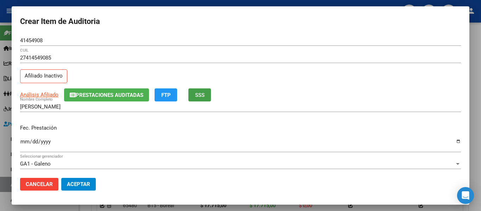
click at [199, 95] on span "SSS" at bounding box center [200, 95] width 10 height 6
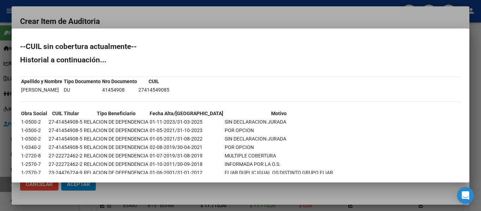
click at [221, 21] on div at bounding box center [240, 105] width 481 height 211
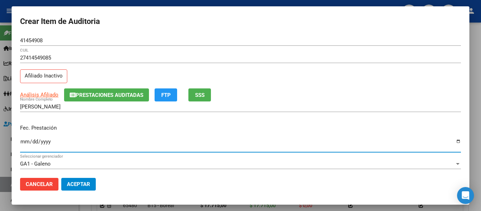
click at [26, 144] on input "Ingresar la fecha" at bounding box center [240, 144] width 441 height 11
type input "[DATE]"
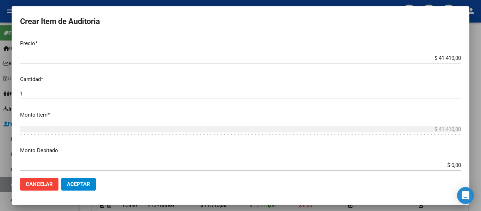
scroll to position [211, 0]
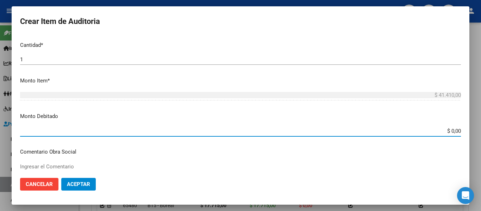
drag, startPoint x: 446, startPoint y: 131, endPoint x: 470, endPoint y: 130, distance: 24.7
click at [470, 130] on div "Crear Item de Auditoria 41454908 Nro Documento 27414549085 CUIL Afiliado Inacti…" at bounding box center [240, 105] width 481 height 211
drag, startPoint x: 437, startPoint y: 130, endPoint x: 481, endPoint y: 146, distance: 46.5
click at [481, 146] on div "Crear Item de Auditoria 41454908 Nro Documento 27414549085 CUIL Afiliado Inacti…" at bounding box center [240, 105] width 481 height 211
type input "$ 41.410,00"
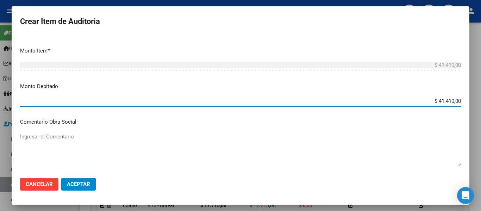
scroll to position [282, 0]
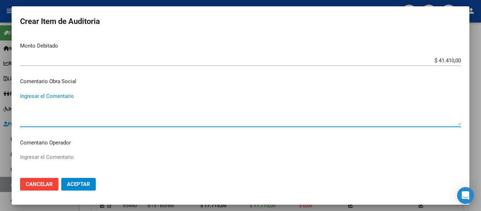
click at [85, 106] on textarea "Ingresar el Comentario" at bounding box center [240, 108] width 441 height 33
drag, startPoint x: 147, startPoint y: 94, endPoint x: 19, endPoint y: 92, distance: 127.9
click at [19, 92] on mat-dialog-content "41454908 Nro Documento 27414549085 CUIL Afiliado Inactivo Análisis Afiliado Pre…" at bounding box center [241, 103] width 458 height 137
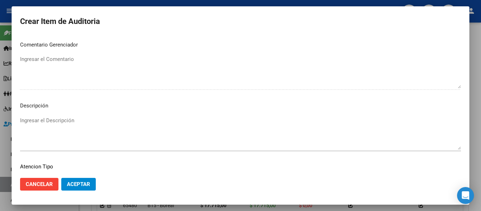
scroll to position [493, 0]
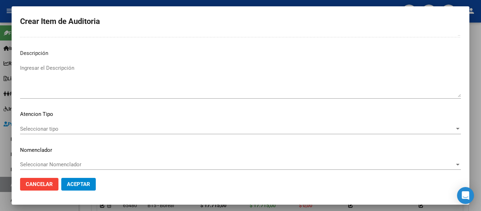
type textarea "BAJA [DATE] INFORMADA EN SSS FC 1-82214"
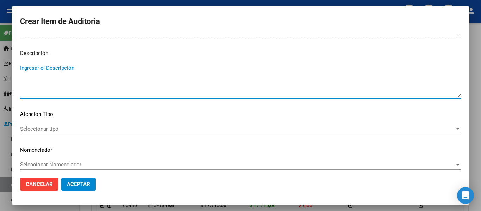
paste textarea "BAJA [DATE] INFORMADA EN SSS FC 1-82214"
type textarea "BAJA [DATE] INFORMADA EN SSS FC 1-82214"
click at [42, 128] on span "Seleccionar tipo" at bounding box center [237, 129] width 435 height 6
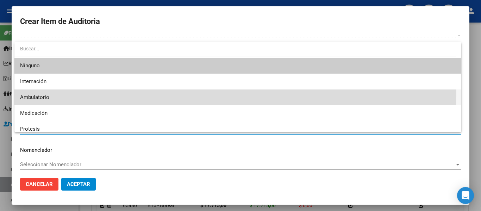
click at [32, 91] on span "Ambulatorio" at bounding box center [238, 97] width 436 height 16
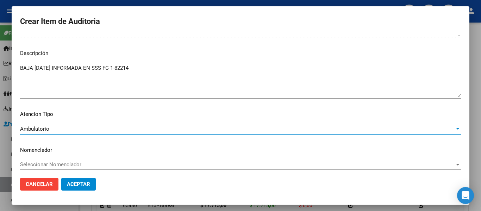
click at [75, 181] on button "Aceptar" at bounding box center [78, 184] width 35 height 13
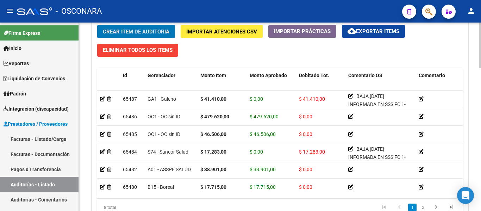
scroll to position [525, 0]
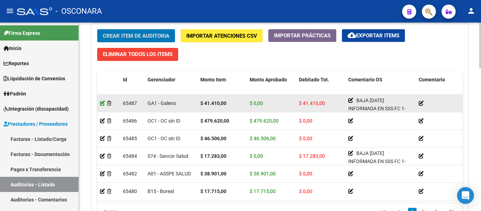
click at [101, 102] on icon at bounding box center [102, 103] width 5 height 5
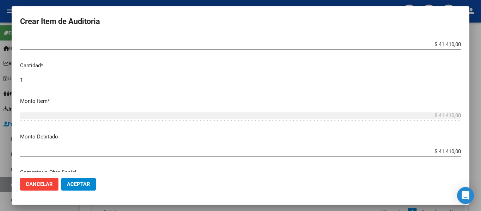
scroll to position [176, 0]
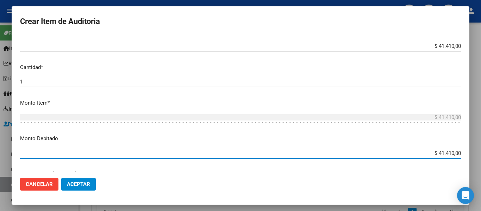
drag, startPoint x: 433, startPoint y: 153, endPoint x: 476, endPoint y: 153, distance: 42.6
click at [476, 153] on div "Crear Item de Auditoria 41454908 Nro Documento 27414549085 CUIL Afiliado Inacti…" at bounding box center [240, 105] width 481 height 211
type input "$ 0,00"
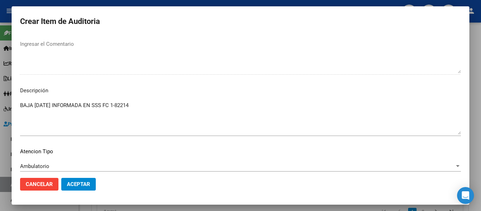
scroll to position [458, 0]
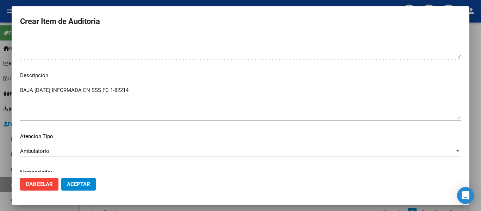
click at [162, 88] on textarea "BAJA [DATE] INFORMADA EN SSS FC 1-82214" at bounding box center [240, 102] width 441 height 33
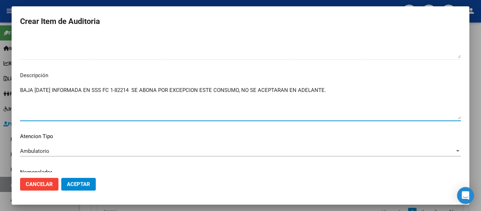
click at [343, 89] on textarea "BAJA [DATE] INFORMADA EN SSS FC 1-82214 SE ABONA POR EXCEPCION ESTE CONSUMO, NO…" at bounding box center [240, 102] width 441 height 33
paste textarea "excepción"
click at [367, 93] on textarea "BAJA [DATE] INFORMADA EN SSS FC 1-82214 SE ABONA POR EXCEPCION ESTE CONSUMO, NO…" at bounding box center [240, 102] width 441 height 33
drag, startPoint x: 143, startPoint y: 90, endPoint x: 338, endPoint y: 93, distance: 194.8
click at [338, 93] on textarea "BAJA [DATE] INFORMADA EN SSS FC 1-82214 SE ABONA POR EXCEPCION ESTE CONSUMO, NO…" at bounding box center [240, 102] width 441 height 33
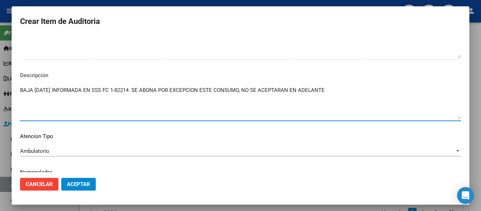
drag, startPoint x: 305, startPoint y: 88, endPoint x: 362, endPoint y: 92, distance: 57.2
click at [362, 92] on textarea "BAJA [DATE] INFORMADA EN SSS FC 1-82214 SE ABONA POR EXCEPCION ESTE CONSUMO, NO…" at bounding box center [240, 102] width 441 height 33
click at [346, 88] on textarea "BAJA [DATE] INFORMADA EN SSS FC 1-82214 SE ABONA POR EXCEPCION ESTE CONSUMO, NO…" at bounding box center [240, 102] width 441 height 33
drag, startPoint x: 144, startPoint y: 90, endPoint x: 402, endPoint y: 91, distance: 257.1
click at [412, 89] on textarea "BAJA [DATE] INFORMADA EN SSS FC 1-82214 SE ABONA POR EXCEPCION ESTE CONSUMO, NO…" at bounding box center [240, 102] width 441 height 33
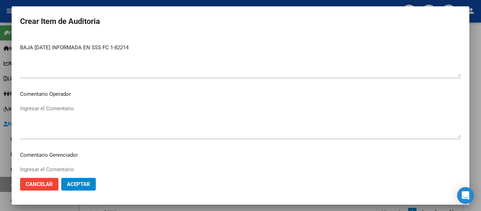
scroll to position [273, 0]
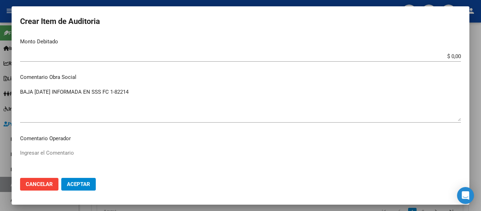
type textarea "BAJA [DATE] INFORMADA EN SSS FC 1-82214 SE ABONA POR EXCEPCION ESTE CONSUMO, NO…"
click at [151, 92] on textarea "BAJA [DATE] INFORMADA EN SSS FC 1-82214" at bounding box center [240, 104] width 441 height 33
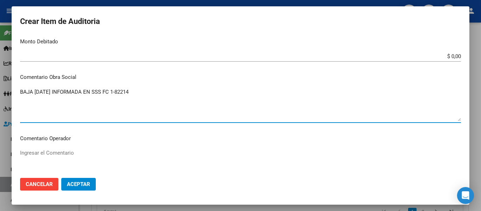
paste textarea "SE ABONA POR EXCEPCION ESTE CONSUMO, NO SE ACEPTARAN EN ADELANTE CONSUMOS DE ES…"
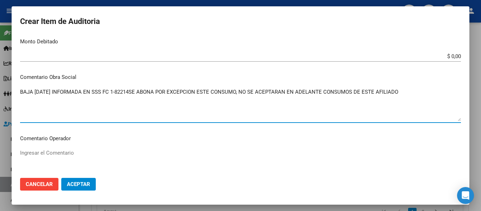
type textarea "BAJA [DATE] INFORMADA EN SSS FC 1-82214SE ABONA POR EXCEPCION ESTE CONSUMO, NO …"
click at [82, 182] on span "Aceptar" at bounding box center [78, 184] width 23 height 6
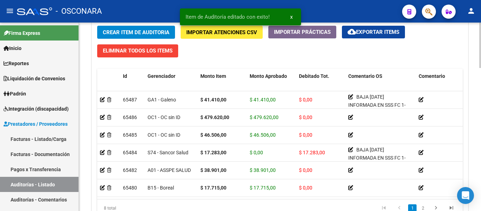
scroll to position [35, 0]
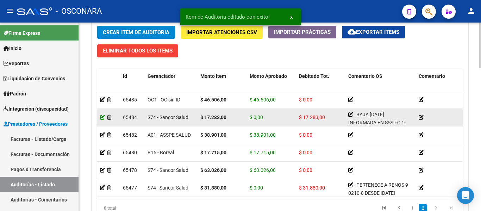
click at [104, 118] on icon at bounding box center [102, 117] width 5 height 5
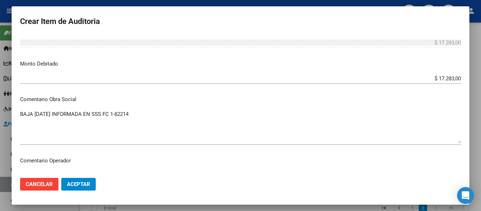
scroll to position [282, 0]
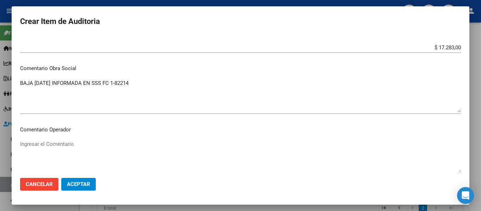
click at [164, 83] on textarea "BAJA [DATE] INFORMADA EN SSS FC 1-82214" at bounding box center [240, 95] width 441 height 33
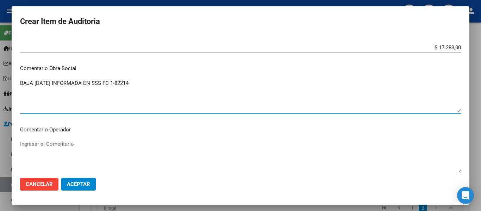
paste textarea "SE ABONA POR EXCEPCION ESTE CONSUMO, NO SE ACEPTARAN EN ADELANTE CONSUMOS DE ES…"
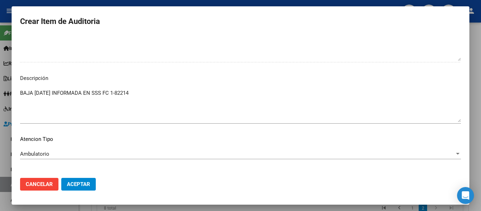
scroll to position [458, 0]
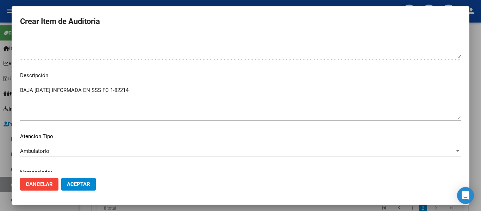
type textarea "BAJA [DATE] INFORMADA EN SSS FC 1-82214 SE ABONA POR EXCEPCION ESTE CONSUMO, NO…"
click at [160, 92] on textarea "BAJA [DATE] INFORMADA EN SSS FC 1-82214" at bounding box center [240, 102] width 441 height 33
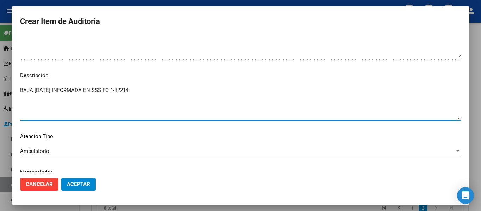
paste textarea "SE ABONA POR EXCEPCION ESTE CONSUMO, NO SE ACEPTARAN EN ADELANTE CONSUMOS DE ES…"
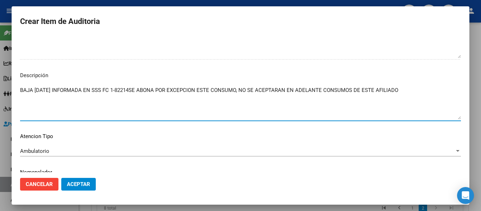
type textarea "BAJA [DATE] INFORMADA EN SSS FC 1-82214SE ABONA POR EXCEPCION ESTE CONSUMO, NO …"
click at [81, 187] on span "Aceptar" at bounding box center [78, 184] width 23 height 6
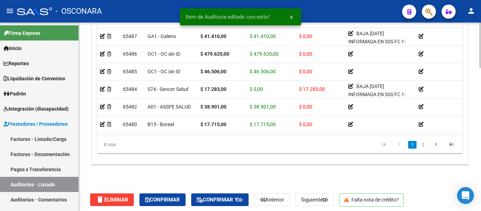
scroll to position [595, 0]
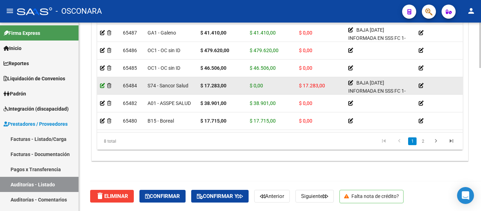
click at [102, 85] on icon at bounding box center [102, 85] width 5 height 5
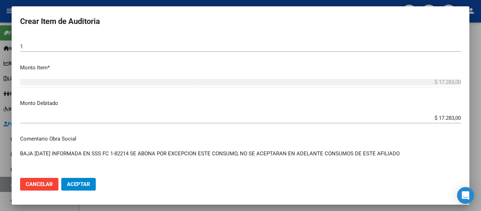
scroll to position [282, 0]
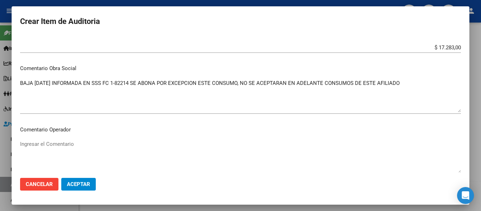
drag, startPoint x: 431, startPoint y: 49, endPoint x: 481, endPoint y: 52, distance: 50.1
click at [481, 52] on div "Crear Item de Auditoria 59604013 Nro Documento 27596040131 CUIL Afiliado Inacti…" at bounding box center [240, 105] width 481 height 211
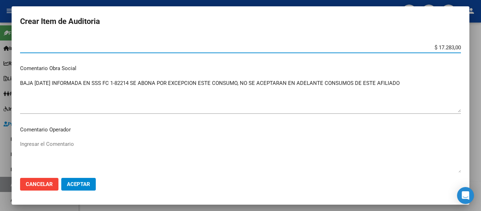
type input "$ 0,00"
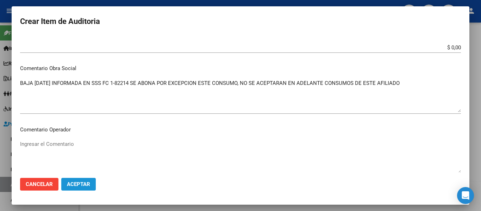
click at [77, 184] on span "Aceptar" at bounding box center [78, 184] width 23 height 6
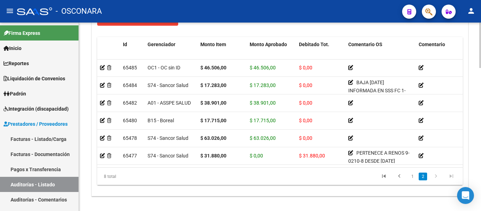
scroll to position [41, 0]
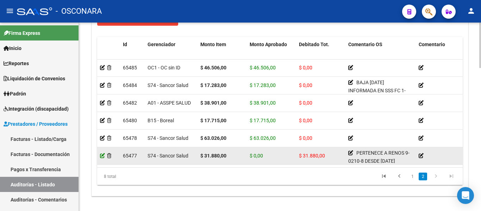
click at [101, 153] on icon at bounding box center [102, 155] width 5 height 5
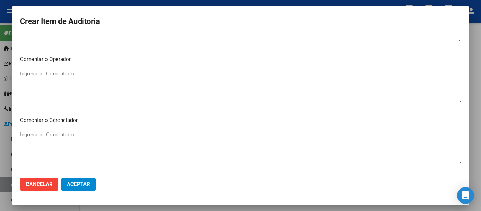
scroll to position [282, 0]
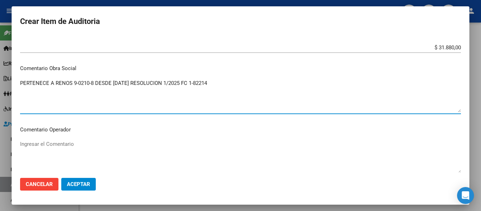
click at [234, 80] on textarea "PERTENECE A RENOS 9-0210-8 DESDE [DATE] RESOLUCION 1/2025 FC 1-82214" at bounding box center [240, 95] width 441 height 33
click at [193, 82] on textarea "PERTENECE A RENOS 9-0210-8 DESDE [DATE] RESOLUCION 1/2025 FC 1-82214" at bounding box center [240, 95] width 441 height 33
click at [184, 85] on textarea "PERTENECE A RENOS 9-0210-8 DESDE [DATE] FC 1-82214" at bounding box center [240, 95] width 441 height 33
paste textarea "SE ABONA POR EXCEPCION ESTE CONSUMO, NO SE ACEPTARAN EN ADELANTE CONSUMOS DE ES…"
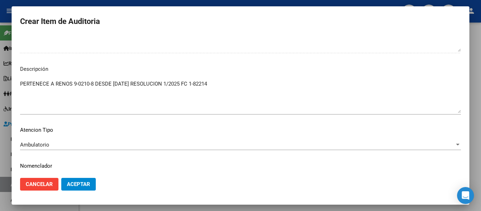
scroll to position [484, 0]
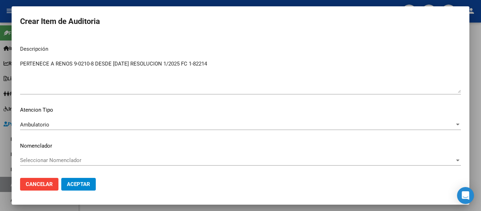
type textarea "PERTENECE A RENOS 9-0210-8 DESDE [DATE] FC 1-82214 SE ABONA POR EXCEPCION ESTE …"
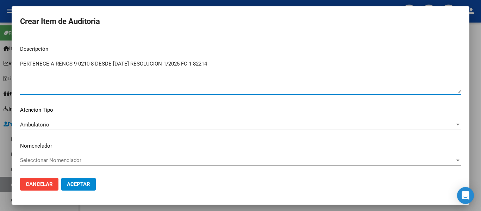
click at [192, 64] on textarea "PERTENECE A RENOS 9-0210-8 DESDE [DATE] RESOLUCION 1/2025 FC 1-82214" at bounding box center [240, 76] width 441 height 33
click at [192, 62] on textarea "PERTENECE A RENOS 9-0210-8 DESDE [DATE] FC 1-82214" at bounding box center [240, 76] width 441 height 33
paste textarea "SE ABONA POR EXCEPCION ESTE CONSUMO, NO SE ACEPTARAN EN ADELANTE CONSUMOS DE ES…"
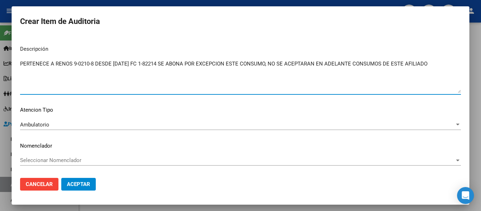
type textarea "PERTENECE A RENOS 9-0210-8 DESDE [DATE] FC 1-82214 SE ABONA POR EXCEPCION ESTE …"
click at [77, 183] on span "Aceptar" at bounding box center [78, 184] width 23 height 6
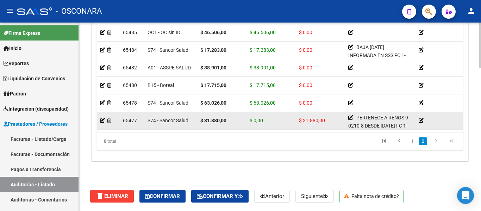
scroll to position [41, 0]
click at [105, 117] on div at bounding box center [108, 121] width 17 height 8
click at [102, 118] on icon at bounding box center [102, 120] width 5 height 5
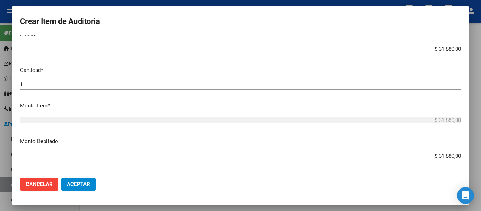
scroll to position [211, 0]
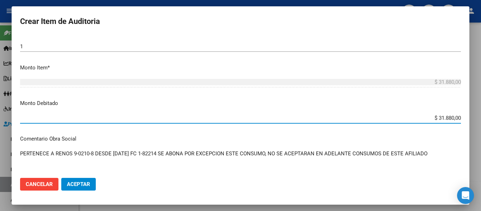
drag, startPoint x: 432, startPoint y: 119, endPoint x: 481, endPoint y: 116, distance: 48.7
click at [481, 116] on div "Crear Item de Auditoria 22745017 Nro Documento 27227450172 CUIL Afiliado Inacti…" at bounding box center [240, 105] width 481 height 211
type input "$ 0,00"
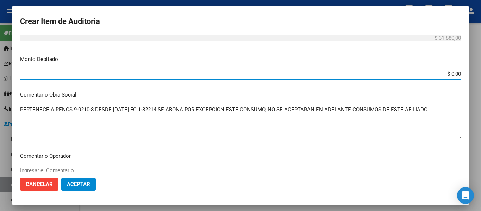
scroll to position [352, 0]
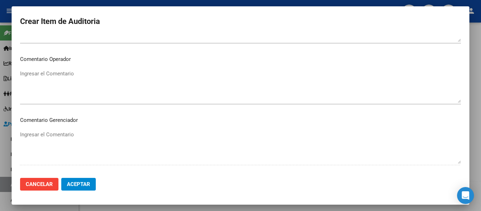
click at [81, 177] on mat-dialog-actions "Cancelar Aceptar" at bounding box center [240, 184] width 441 height 24
click at [85, 182] on span "Aceptar" at bounding box center [78, 184] width 23 height 6
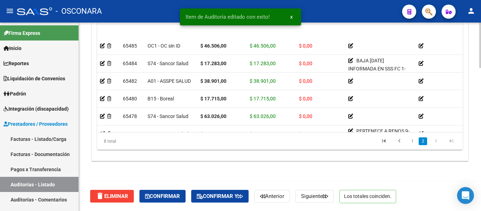
scroll to position [41, 0]
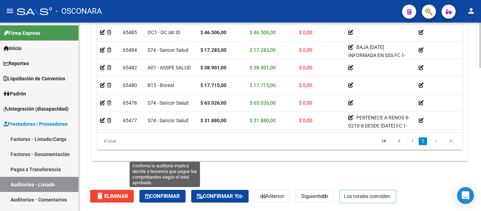
click at [162, 197] on span "Confirmar" at bounding box center [162, 196] width 35 height 6
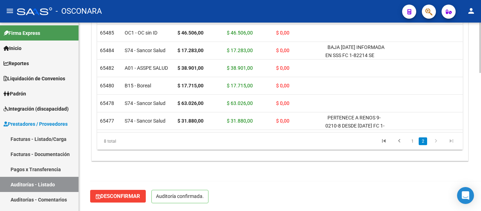
scroll to position [515, 0]
type input "202510"
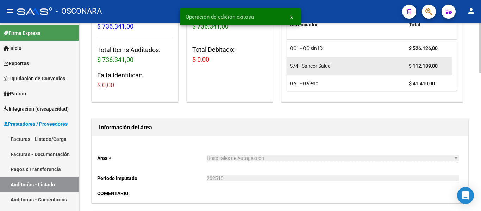
scroll to position [0, 0]
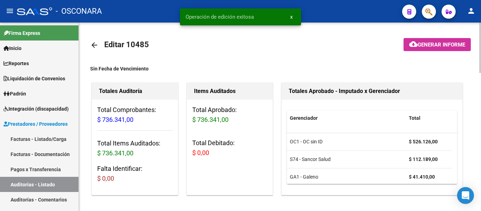
click at [435, 49] on button "cloud_download Generar informe" at bounding box center [437, 44] width 67 height 13
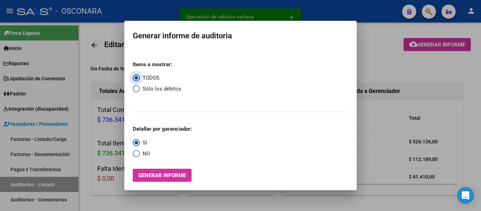
click at [168, 175] on span "Generar informe" at bounding box center [162, 175] width 48 height 6
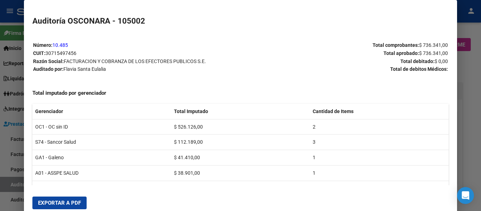
click at [52, 202] on span "Exportar a PDF" at bounding box center [59, 203] width 43 height 6
click at [0, 159] on div at bounding box center [240, 105] width 481 height 211
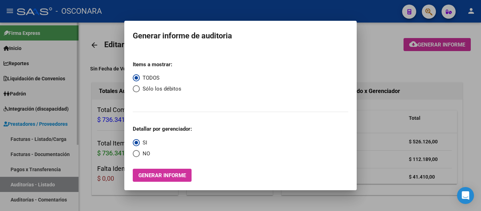
click at [15, 137] on div at bounding box center [240, 105] width 481 height 211
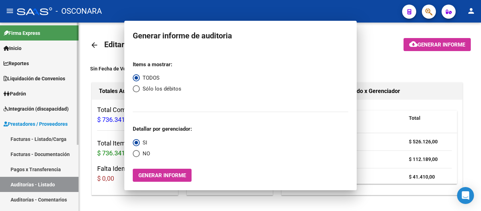
click at [15, 137] on link "Facturas - Listado/Carga" at bounding box center [39, 138] width 79 height 15
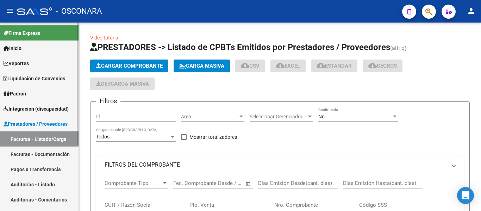
click at [25, 140] on link "Facturas - Listado/Carga" at bounding box center [39, 138] width 79 height 15
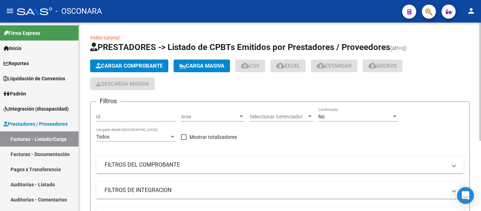
click at [125, 62] on button "Cargar Comprobante" at bounding box center [129, 66] width 78 height 13
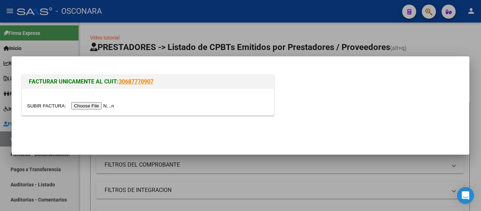
click at [96, 104] on input "file" at bounding box center [71, 105] width 89 height 7
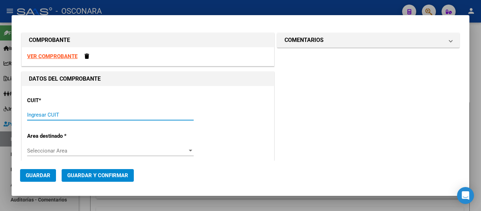
click at [72, 116] on input "Ingresar CUIT" at bounding box center [110, 115] width 167 height 6
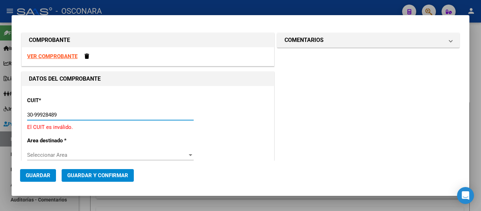
type input "30-99928489-9"
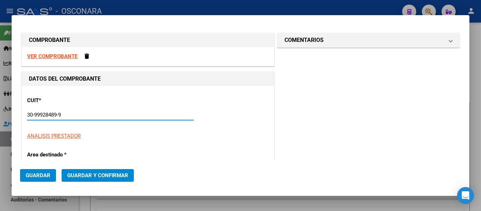
type input "3"
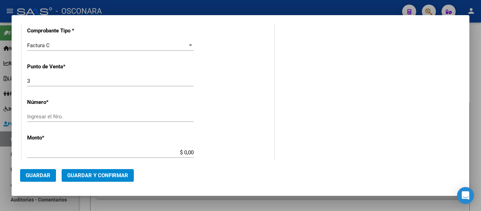
scroll to position [176, 0]
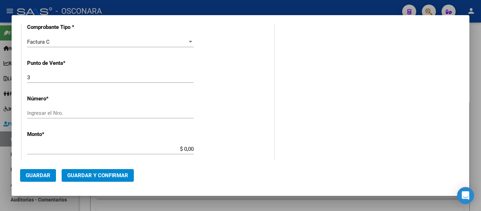
type input "30-99928489-9"
click at [46, 115] on input "Ingresar el Nro." at bounding box center [110, 113] width 167 height 6
type input "205565"
drag, startPoint x: 180, startPoint y: 146, endPoint x: 190, endPoint y: 150, distance: 10.9
click at [190, 150] on input "$ 0,00" at bounding box center [110, 149] width 167 height 6
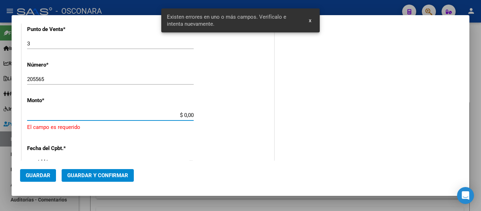
scroll to position [230, 0]
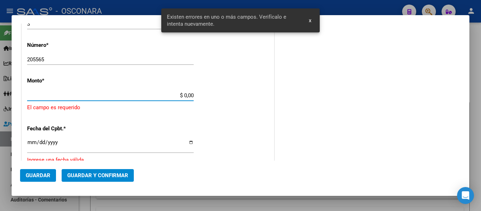
click at [182, 96] on input "$ 0,00" at bounding box center [110, 95] width 167 height 6
click at [192, 95] on input "$ 0,00" at bounding box center [110, 95] width 167 height 6
drag, startPoint x: 192, startPoint y: 95, endPoint x: 174, endPoint y: 93, distance: 17.8
click at [177, 93] on input "$ 0,00" at bounding box center [110, 95] width 167 height 6
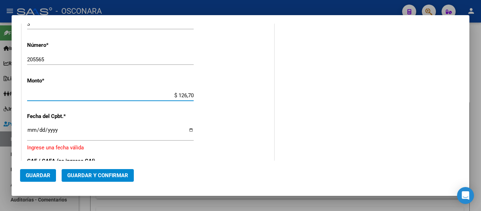
type input "$ 1.267,00"
click at [32, 128] on input "Ingresar la fecha" at bounding box center [110, 132] width 167 height 11
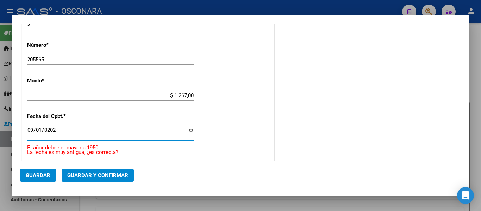
type input "[DATE]"
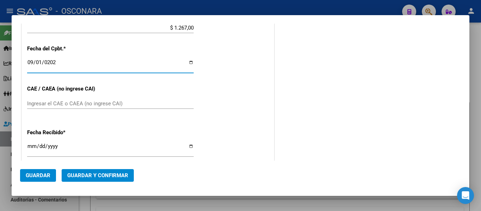
scroll to position [300, 0]
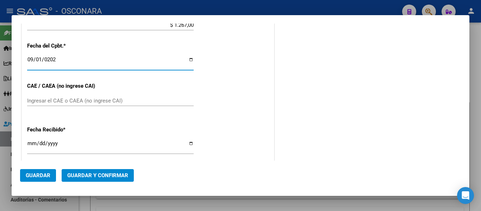
click at [107, 173] on span "Guardar y Confirmar" at bounding box center [97, 175] width 61 height 6
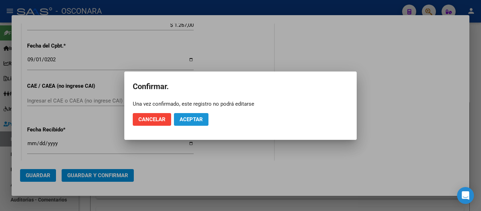
click at [193, 122] on span "Aceptar" at bounding box center [191, 119] width 23 height 6
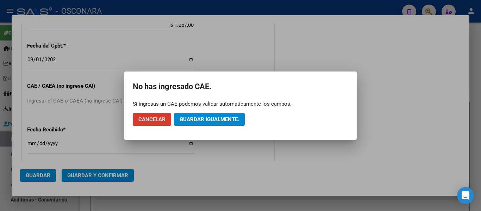
click at [222, 116] on span "Guardar igualmente." at bounding box center [210, 119] width 60 height 6
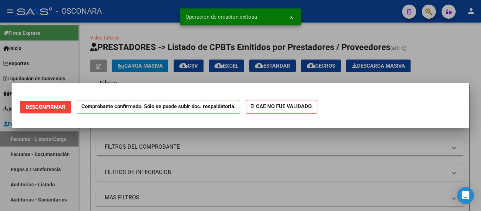
scroll to position [0, 0]
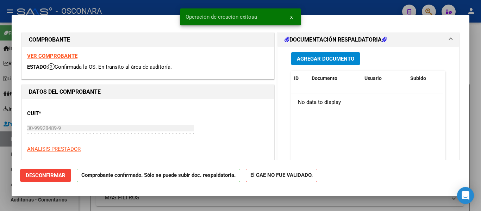
click at [0, 165] on div at bounding box center [240, 105] width 481 height 211
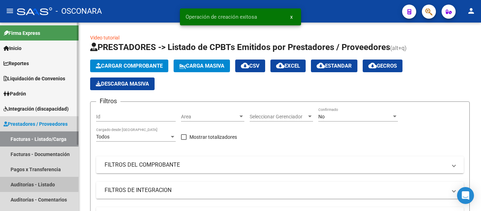
click at [20, 180] on link "Auditorías - Listado" at bounding box center [39, 184] width 79 height 15
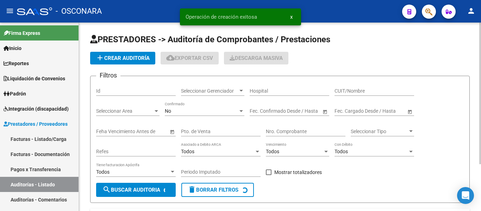
click at [131, 58] on span "add Crear Auditoría" at bounding box center [123, 58] width 54 height 6
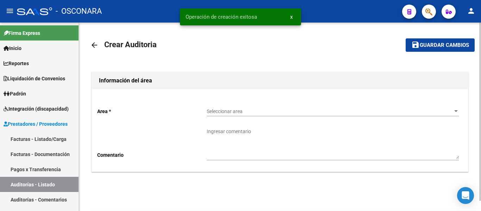
click at [235, 111] on span "Seleccionar area" at bounding box center [330, 111] width 246 height 6
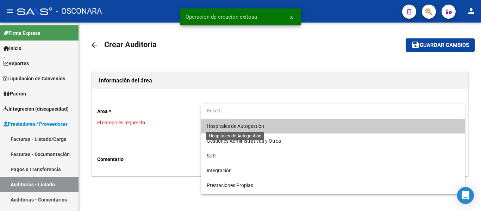
click at [222, 126] on span "Hospitales de Autogestión" at bounding box center [235, 126] width 57 height 6
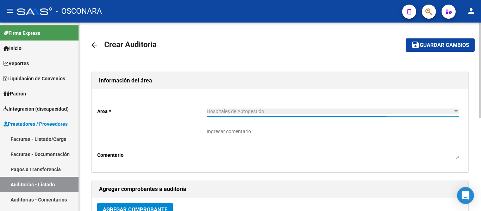
click at [125, 205] on button "Agregar Comprobante" at bounding box center [135, 209] width 76 height 13
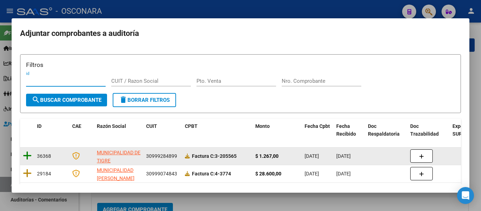
click at [26, 152] on icon at bounding box center [27, 156] width 9 height 10
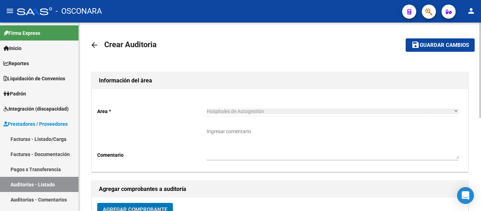
scroll to position [5, 0]
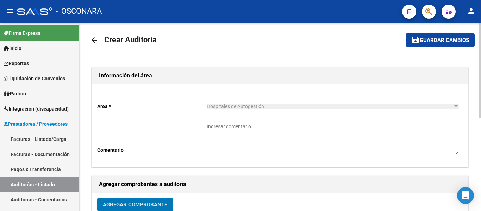
click at [448, 32] on mat-toolbar-row "save Guardar cambios" at bounding box center [434, 40] width 81 height 23
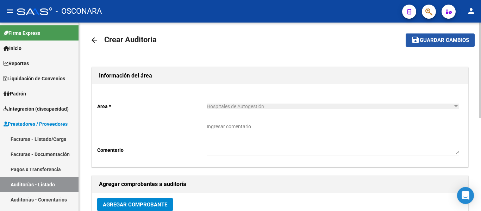
click at [447, 38] on span "Guardar cambios" at bounding box center [444, 40] width 49 height 6
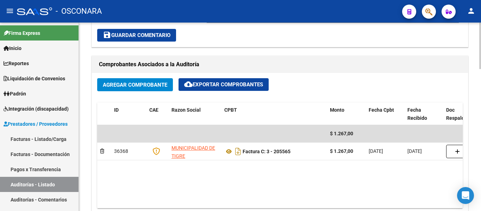
scroll to position [387, 0]
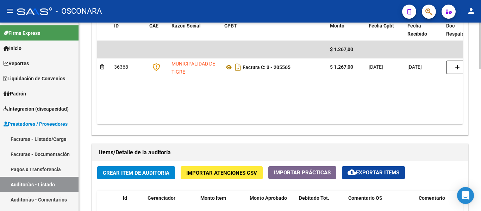
click at [114, 176] on button "Crear Item de Auditoria" at bounding box center [136, 172] width 78 height 13
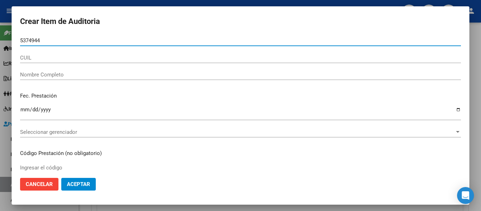
type input "53749449"
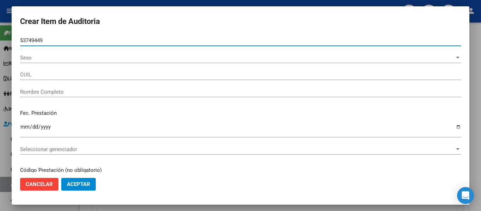
type input "27537494498"
type input "[PERSON_NAME]"
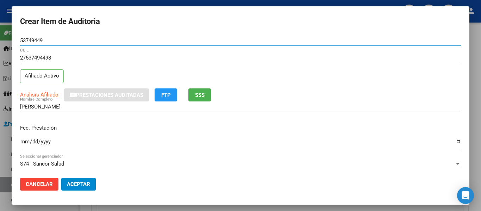
type input "53749449"
click at [209, 98] on button "SSS" at bounding box center [199, 94] width 23 height 13
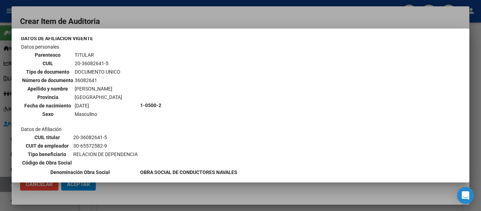
scroll to position [70, 0]
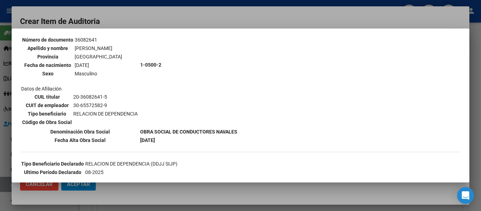
click at [174, 23] on div at bounding box center [240, 105] width 481 height 211
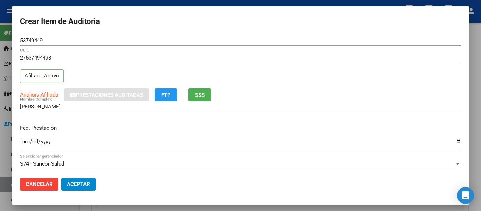
click at [20, 142] on input "Ingresar la fecha" at bounding box center [240, 144] width 441 height 11
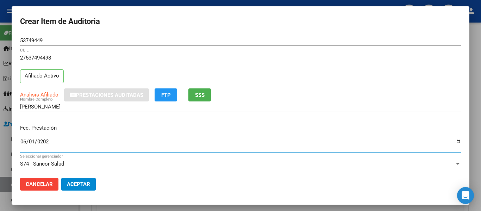
type input "[DATE]"
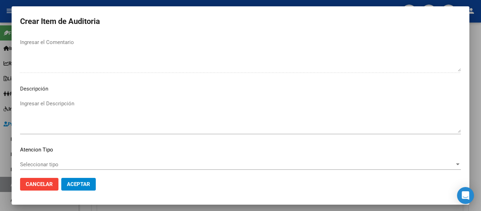
scroll to position [458, 0]
click at [89, 104] on textarea "Ingresar el Descripción" at bounding box center [240, 115] width 441 height 33
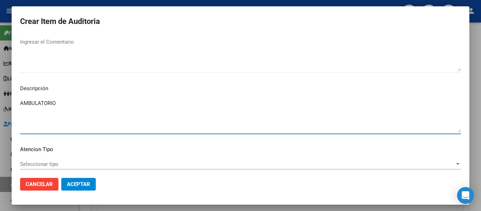
scroll to position [497, 0]
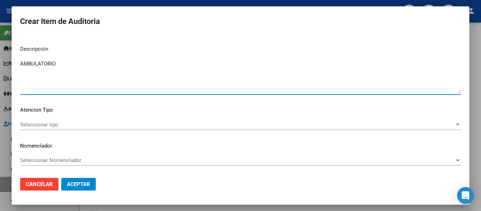
type textarea "AMBULATORIO"
click at [66, 129] on div "Seleccionar tipo Seleccionar tipo" at bounding box center [240, 124] width 441 height 11
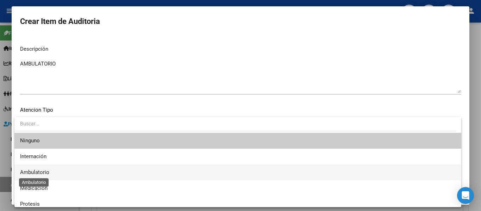
click at [33, 169] on span "Ambulatorio" at bounding box center [34, 172] width 29 height 6
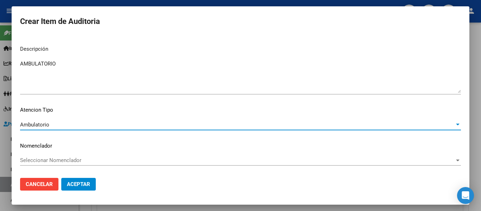
click at [77, 187] on span "Aceptar" at bounding box center [78, 184] width 23 height 6
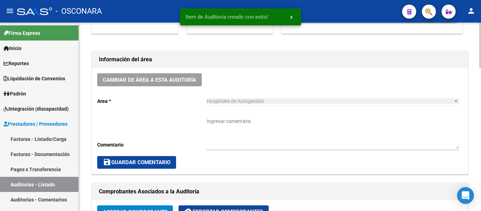
scroll to position [0, 0]
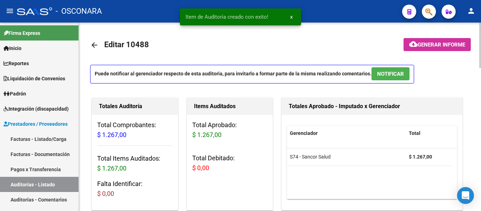
click at [384, 73] on span "NOTIFICAR" at bounding box center [390, 74] width 27 height 6
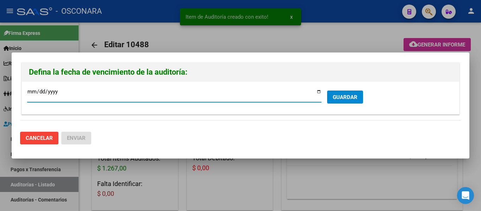
click at [320, 93] on input "[DATE]" at bounding box center [174, 94] width 294 height 11
type input "[DATE]"
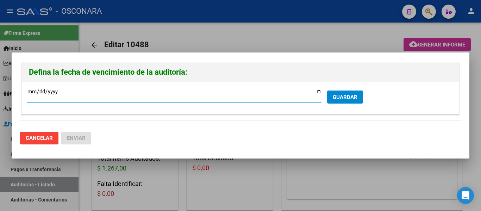
click at [338, 99] on span "GUARDAR" at bounding box center [345, 97] width 25 height 6
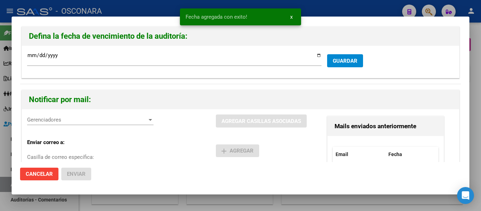
click at [58, 116] on div "Gerenciadores Gerenciadores" at bounding box center [90, 119] width 126 height 11
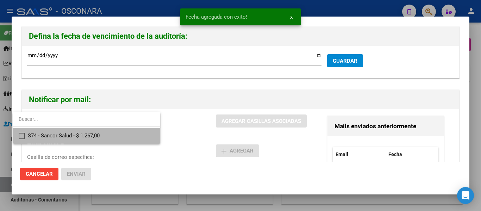
drag, startPoint x: 65, startPoint y: 134, endPoint x: 195, endPoint y: 121, distance: 131.3
click at [65, 134] on span "S74 - Sancor Salud - $ 1.267,00" at bounding box center [91, 136] width 127 height 16
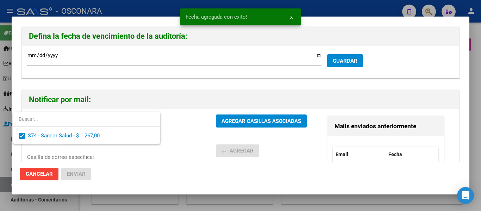
click at [238, 117] on div at bounding box center [240, 105] width 481 height 211
click at [238, 117] on button "AGREGAR CASILLAS ASOCIADAS" at bounding box center [261, 120] width 91 height 13
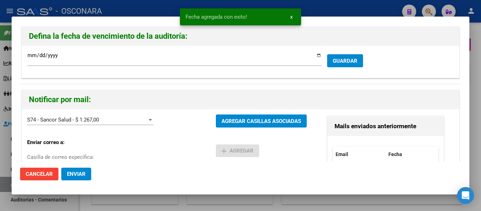
click at [67, 174] on span "Enviar" at bounding box center [76, 174] width 19 height 6
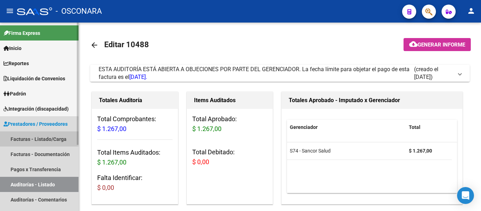
click at [35, 139] on link "Facturas - Listado/Carga" at bounding box center [39, 138] width 79 height 15
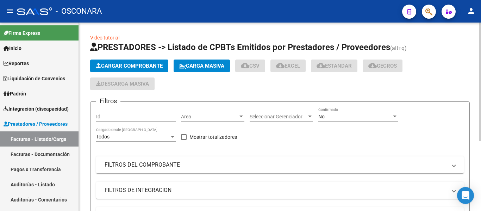
click at [123, 65] on span "Cargar Comprobante" at bounding box center [129, 66] width 67 height 6
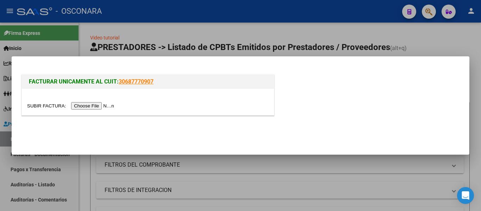
click at [97, 103] on input "file" at bounding box center [71, 105] width 89 height 7
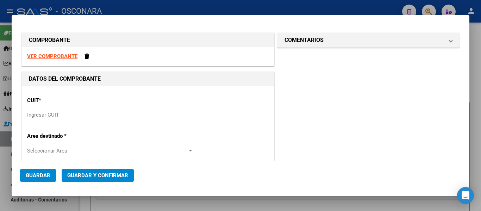
click at [55, 112] on input "Ingresar CUIT" at bounding box center [110, 115] width 167 height 6
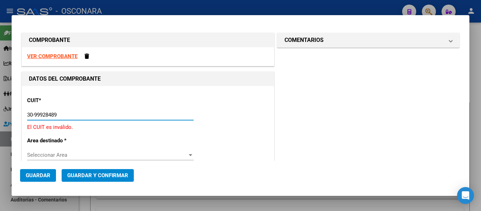
type input "30-99928489-9"
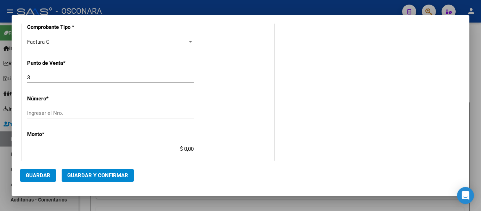
scroll to position [211, 0]
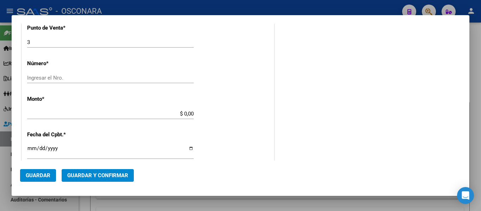
click at [34, 77] on input "Ingresar el Nro." at bounding box center [110, 78] width 167 height 6
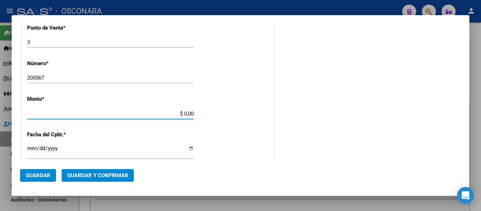
drag, startPoint x: 182, startPoint y: 115, endPoint x: 215, endPoint y: 106, distance: 33.6
click at [215, 106] on div "CUIT * 30-99928489-9 Ingresar CUIT ANALISIS PRESTADOR MUNICIPALIDAD DE TIGRE AR…" at bounding box center [148, 124] width 252 height 499
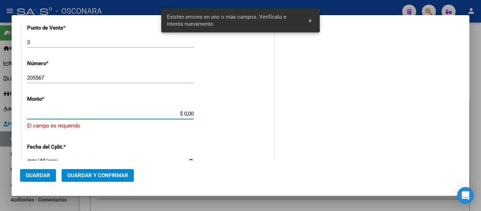
scroll to position [230, 0]
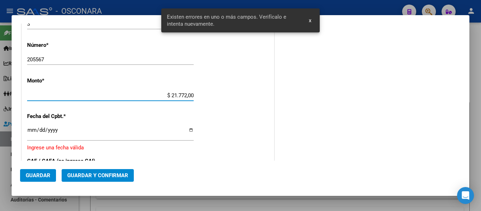
click at [31, 129] on input "Ingresar la fecha" at bounding box center [110, 132] width 167 height 11
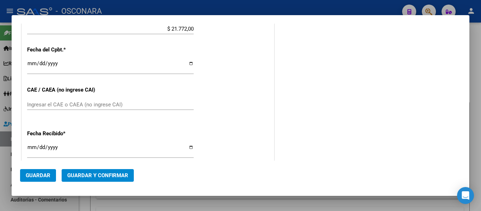
scroll to position [300, 0]
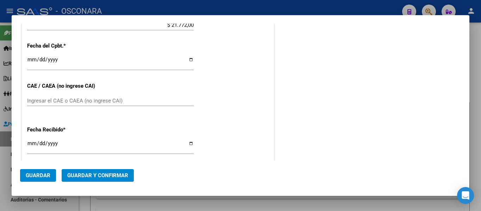
click at [80, 170] on button "Guardar y Confirmar" at bounding box center [98, 175] width 72 height 13
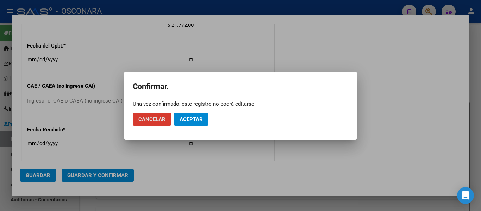
click at [189, 119] on span "Aceptar" at bounding box center [191, 119] width 23 height 6
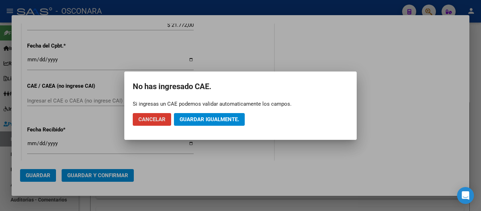
click at [200, 111] on mat-dialog-actions "Cancelar Guardar igualmente." at bounding box center [241, 119] width 216 height 24
click at [201, 119] on span "Guardar igualmente." at bounding box center [210, 119] width 60 height 6
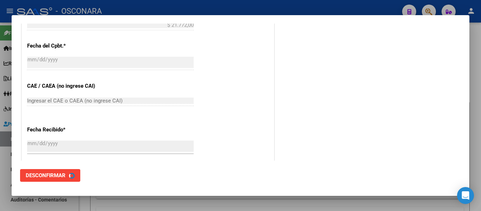
scroll to position [0, 0]
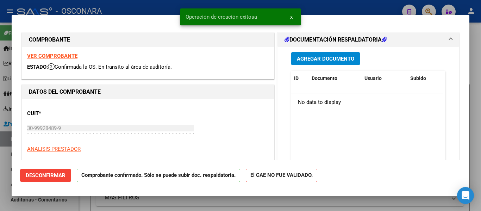
click at [0, 173] on div at bounding box center [240, 105] width 481 height 211
